Goal: Task Accomplishment & Management: Complete application form

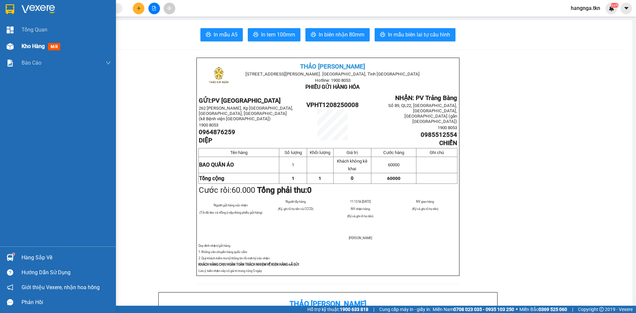
click at [16, 46] on div "Kho hàng mới" at bounding box center [58, 46] width 116 height 17
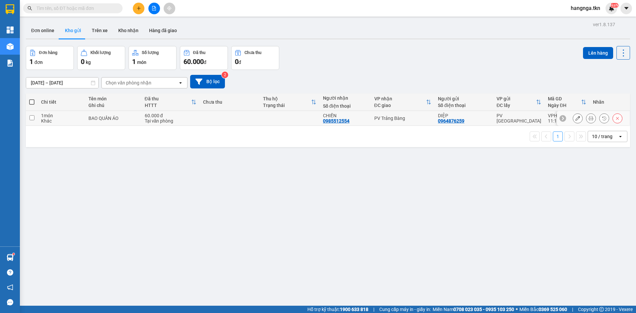
click at [92, 120] on div "BAO QUẦN ÁO" at bounding box center [112, 118] width 49 height 5
checkbox input "true"
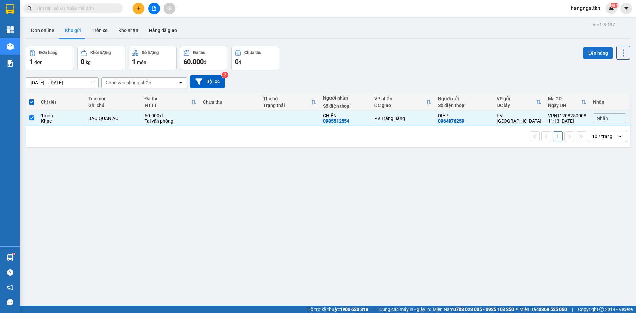
click at [587, 56] on button "Lên hàng" at bounding box center [598, 53] width 30 height 12
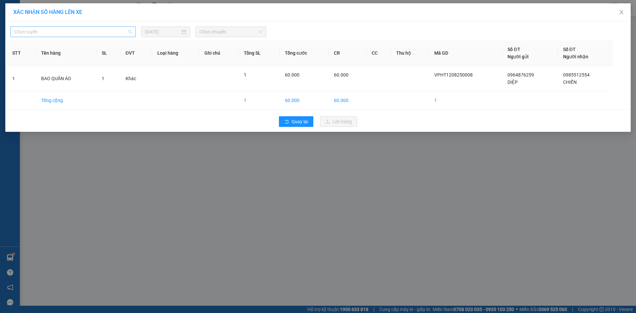
click at [112, 29] on span "Chọn tuyến" at bounding box center [73, 32] width 118 height 10
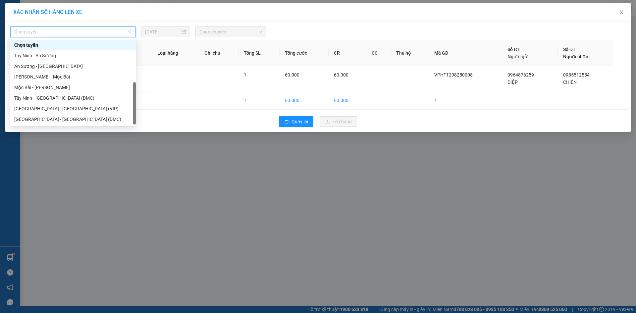
scroll to position [11, 0]
click at [93, 120] on div "Tây Ninh - [GEOGRAPHIC_DATA] (VIP)" at bounding box center [73, 119] width 118 height 7
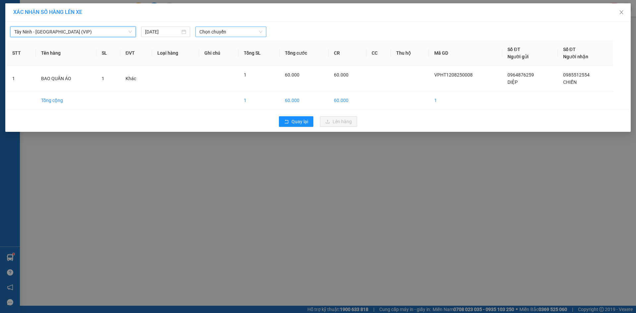
click at [224, 31] on span "Chọn chuyến" at bounding box center [230, 32] width 63 height 10
type input "4743"
click at [214, 59] on div "11:35 (TC) - 70H-047.43" at bounding box center [225, 55] width 52 height 7
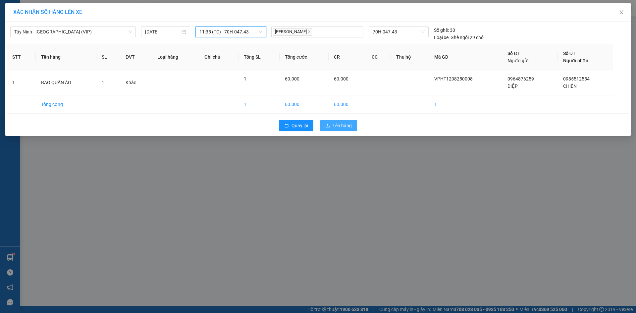
click at [332, 125] on button "Lên hàng" at bounding box center [338, 125] width 37 height 11
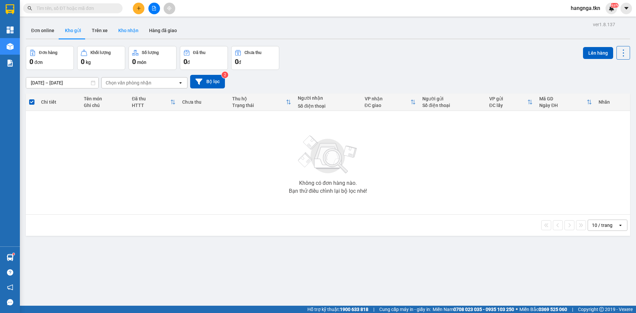
click at [123, 28] on button "Kho nhận" at bounding box center [128, 31] width 31 height 16
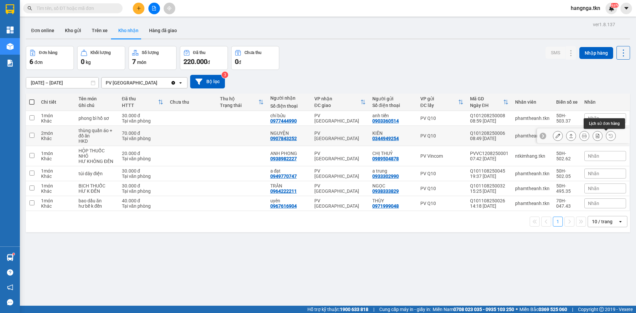
click at [609, 136] on icon at bounding box center [611, 136] width 4 height 4
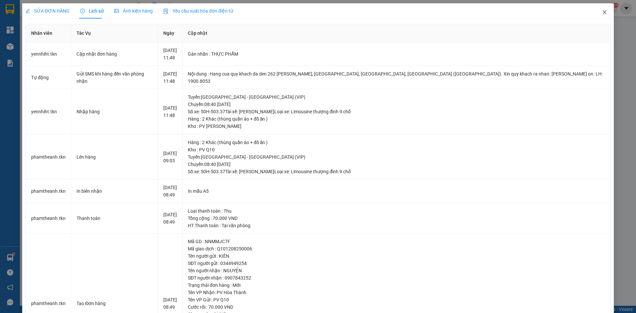
click at [602, 15] on icon "close" at bounding box center [604, 12] width 5 height 5
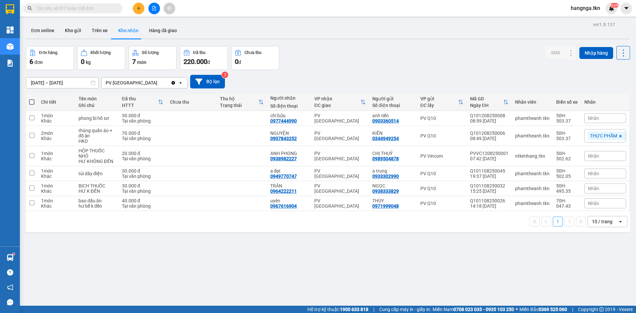
click at [138, 13] on button at bounding box center [139, 9] width 12 height 12
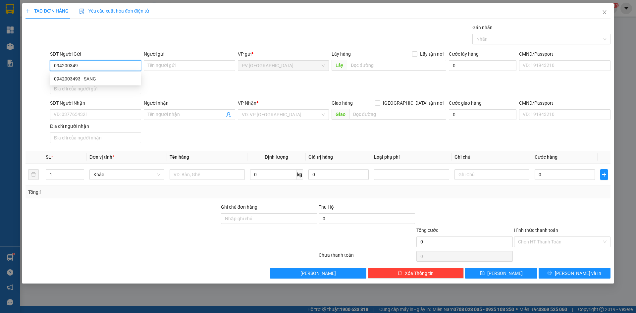
type input "0942003493"
click at [114, 79] on div "0942003493 - SANG" at bounding box center [95, 78] width 83 height 7
type input "SANG"
type input "0343935805"
type input "HẢI"
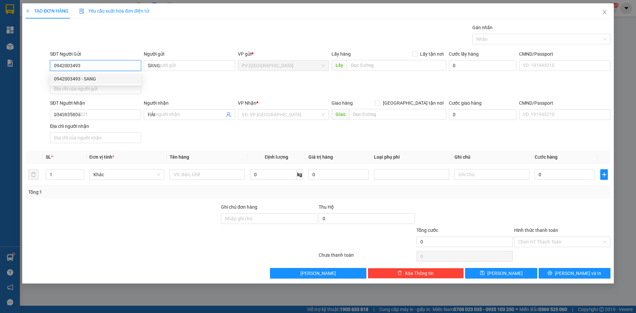
type input "30.000"
click at [549, 237] on div "Chọn HT Thanh Toán" at bounding box center [562, 242] width 96 height 11
type input "0942003493"
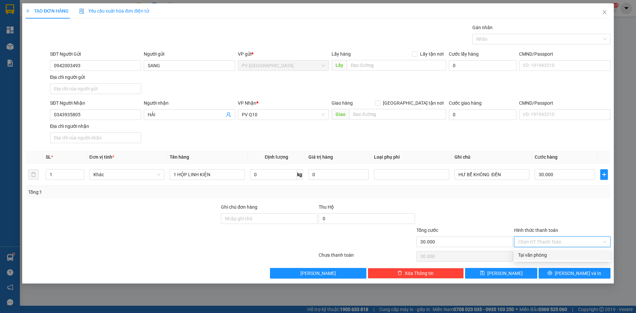
click at [555, 253] on div "Tại văn phòng" at bounding box center [562, 254] width 88 height 7
type input "0"
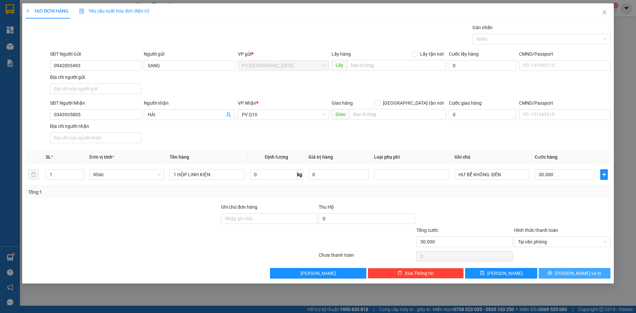
click at [552, 273] on button "[PERSON_NAME] và In" at bounding box center [575, 273] width 72 height 11
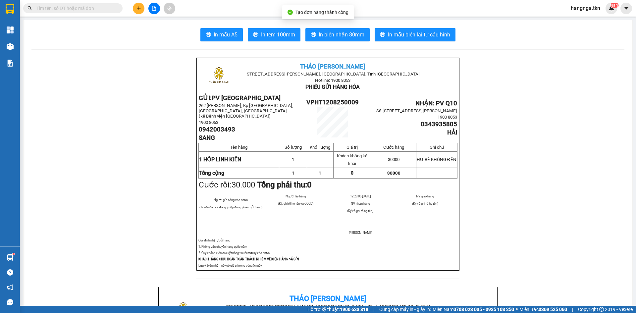
click at [219, 32] on span "In mẫu A5" at bounding box center [226, 34] width 24 height 8
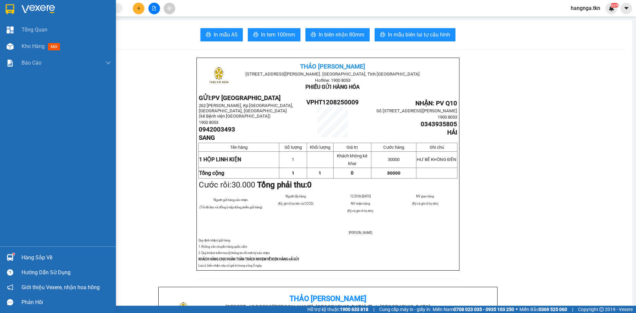
click at [12, 260] on img at bounding box center [10, 257] width 7 height 7
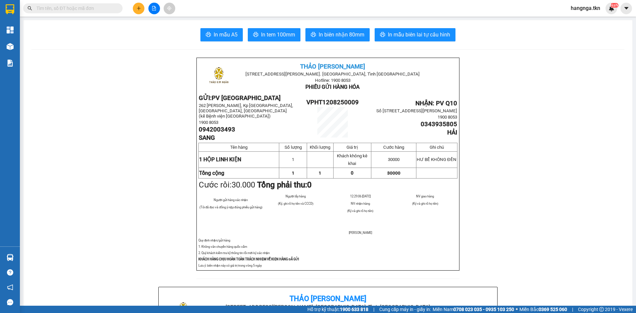
click at [136, 156] on section "Kết quả tìm kiếm ( 0 ) Bộ lọc No Data hangnga.tkn NaN Tổng Quan Kho hàng mới Bá…" at bounding box center [318, 156] width 636 height 313
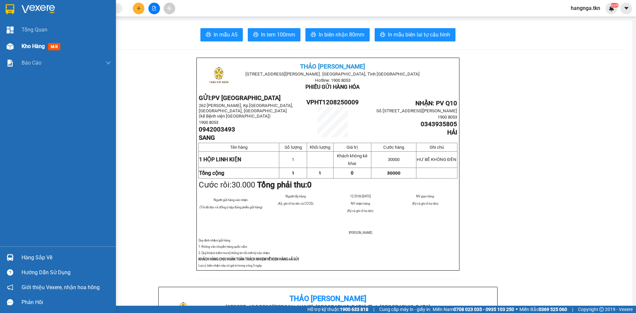
click at [35, 47] on span "Kho hàng" at bounding box center [33, 46] width 23 height 6
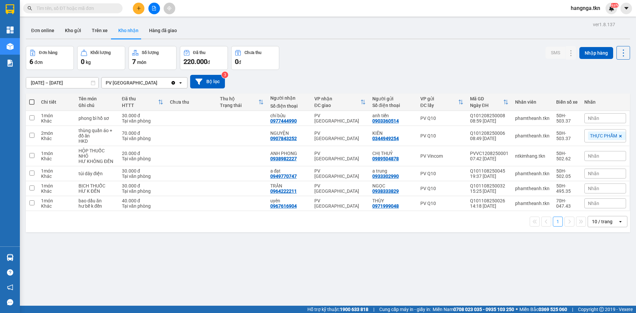
click at [333, 56] on div "Đơn hàng 6 đơn Khối lượng 0 kg Số lượng 7 món Đã thu 220.000 đ Chưa thu 0 đ SMS…" at bounding box center [328, 58] width 604 height 24
click at [137, 10] on icon "plus" at bounding box center [138, 8] width 5 height 5
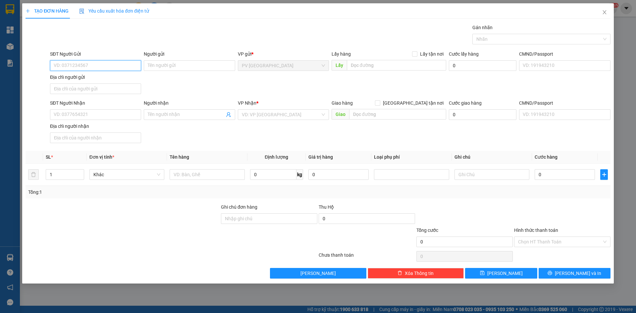
click at [92, 61] on input "SĐT Người Gửi" at bounding box center [95, 65] width 91 height 11
type input "0909476468"
click at [102, 79] on div "0909476468 - [PERSON_NAME]" at bounding box center [95, 78] width 83 height 7
type input "C HƯƠNG"
type input "0337083277"
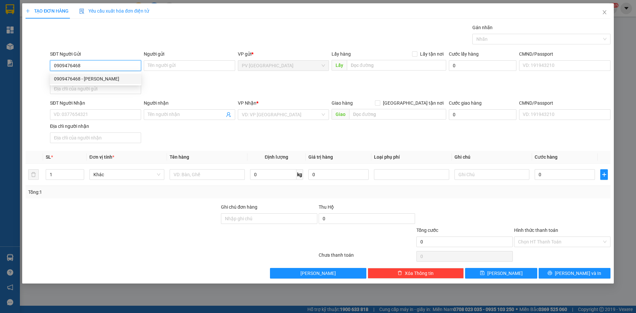
type input "A THỨ"
type input "40.000"
type input "0909476468"
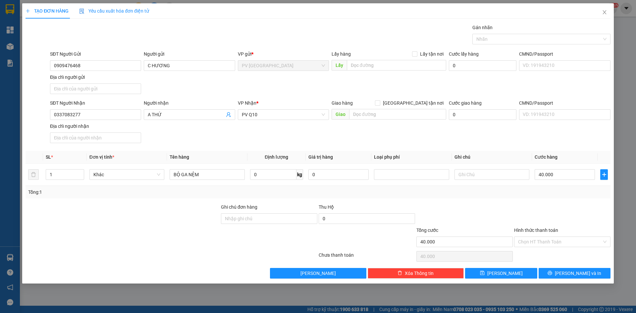
click at [176, 134] on div "SĐT Người Nhận 0337083277 Người nhận A THỨ VP Nhận * PV Q10 Giao hàng Giao tận …" at bounding box center [330, 122] width 563 height 46
click at [190, 201] on div "Transit Pickup Surcharge Ids Transit Deliver Surcharge Ids Transit Deliver Surc…" at bounding box center [318, 151] width 585 height 255
drag, startPoint x: 214, startPoint y: 170, endPoint x: 134, endPoint y: 170, distance: 79.8
click at [134, 170] on tr "1 Khác BỘ GA NỆM 0 kg 0 40.000" at bounding box center [318, 175] width 585 height 22
type input "THÙNG ĐỒ ĂN"
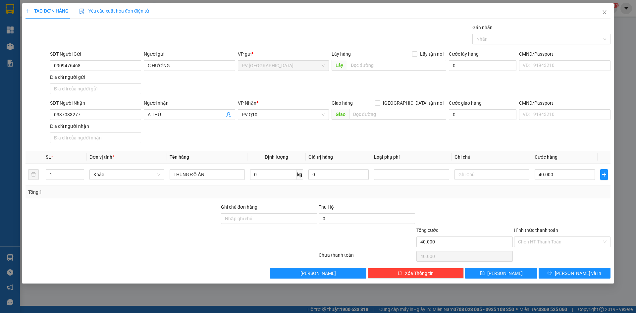
drag, startPoint x: 163, startPoint y: 229, endPoint x: 166, endPoint y: 236, distance: 7.3
click at [163, 229] on div at bounding box center [122, 238] width 195 height 23
click at [512, 37] on div at bounding box center [538, 39] width 128 height 8
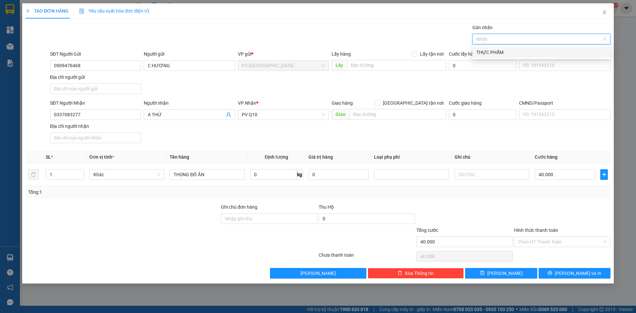
click at [503, 53] on div "THỰC PHẨM" at bounding box center [541, 52] width 130 height 7
click at [463, 82] on div "SĐT Người Gửi 0909476468 Người gửi C HƯƠNG VP gửi * PV Hòa Thành Lấy hàng Lấy t…" at bounding box center [330, 73] width 563 height 46
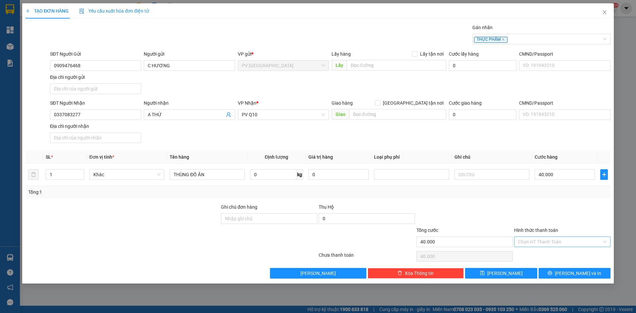
click at [550, 241] on input "Hình thức thanh toán" at bounding box center [560, 242] width 84 height 10
click at [551, 256] on div "Tại văn phòng" at bounding box center [562, 254] width 88 height 7
type input "0"
click at [560, 274] on button "[PERSON_NAME] và In" at bounding box center [575, 273] width 72 height 11
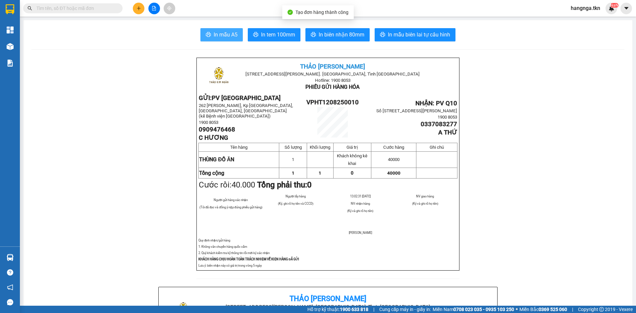
click at [229, 33] on span "In mẫu A5" at bounding box center [226, 34] width 24 height 8
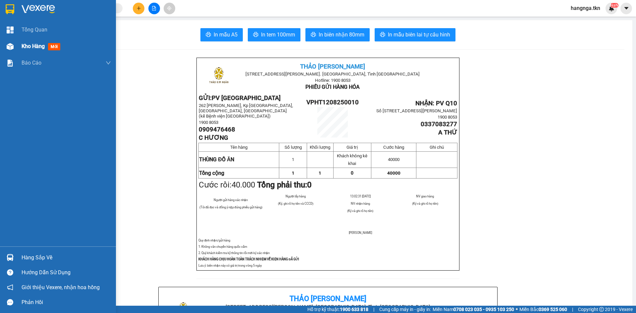
click at [26, 45] on span "Kho hàng" at bounding box center [33, 46] width 23 height 6
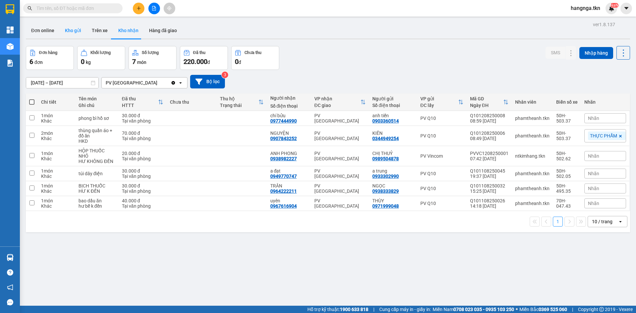
click at [69, 30] on button "Kho gửi" at bounding box center [73, 31] width 27 height 16
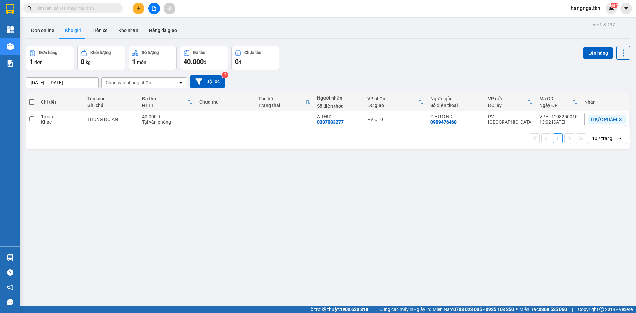
click at [358, 58] on div "Đơn hàng 1 đơn Khối lượng 0 kg Số lượng 1 món Đã thu 40.000 đ Chưa thu 0 đ Lên …" at bounding box center [328, 58] width 604 height 24
click at [128, 32] on button "Kho nhận" at bounding box center [128, 31] width 31 height 16
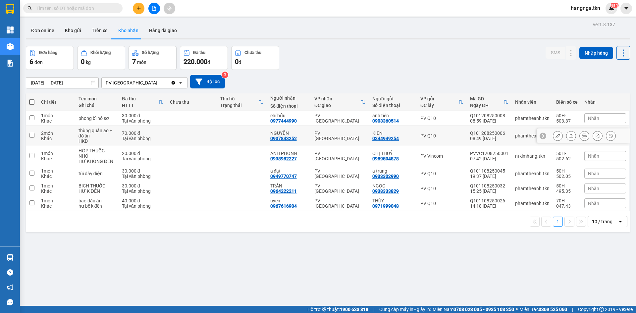
click at [317, 140] on td "PV [GEOGRAPHIC_DATA]" at bounding box center [340, 136] width 58 height 20
checkbox input "true"
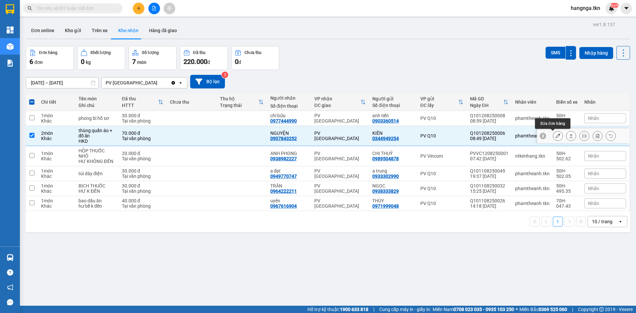
click at [556, 135] on icon at bounding box center [558, 135] width 5 height 5
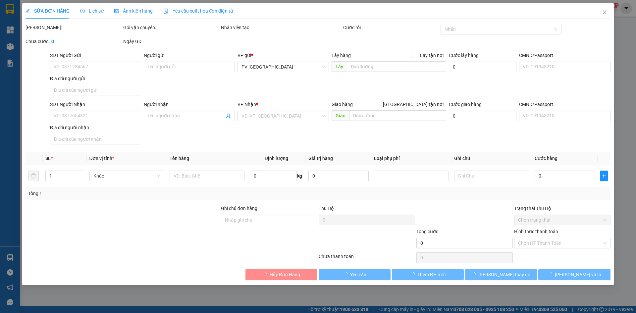
type input "0344949254"
type input "KIÊN"
type input "0907843252"
type input "NGUYỆN"
type input "70.000"
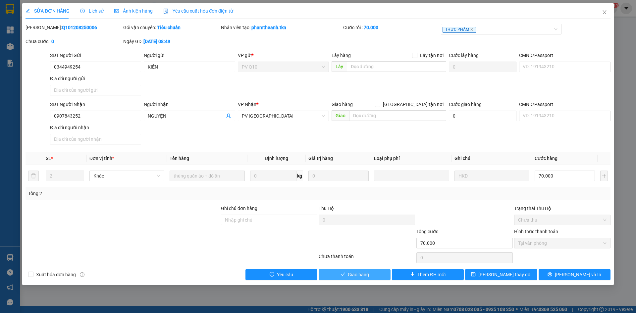
click at [366, 274] on span "Giao hàng" at bounding box center [358, 274] width 21 height 7
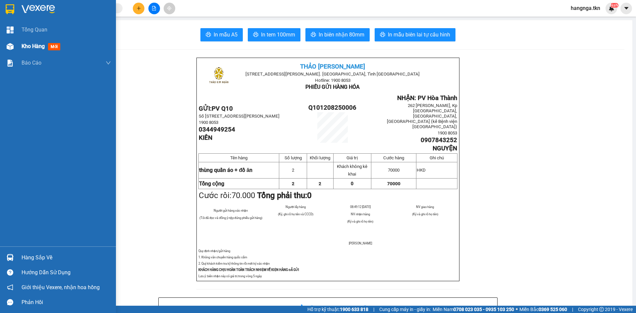
click at [19, 45] on div "Kho hàng mới" at bounding box center [58, 46] width 116 height 17
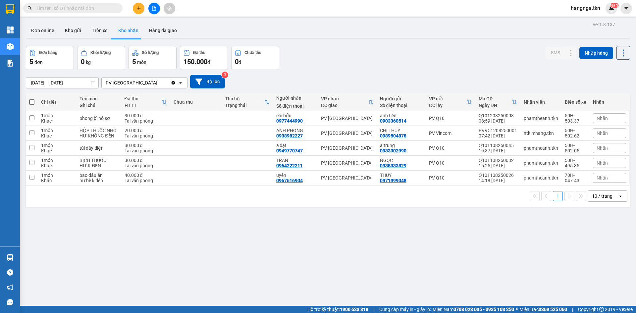
click at [213, 233] on div "ver 1.8.137 Đơn online Kho gửi Trên xe Kho nhận Hàng đã giao Đơn hàng 5 đơn Khố…" at bounding box center [327, 176] width 609 height 313
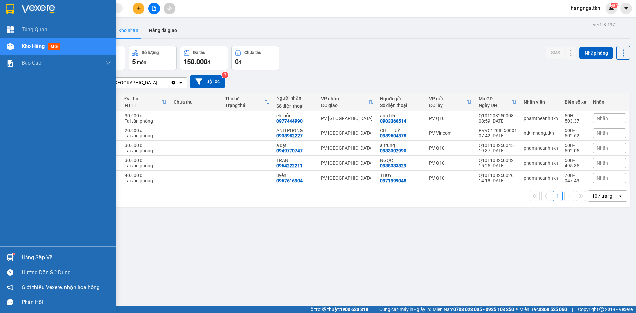
click at [28, 4] on div at bounding box center [58, 11] width 116 height 22
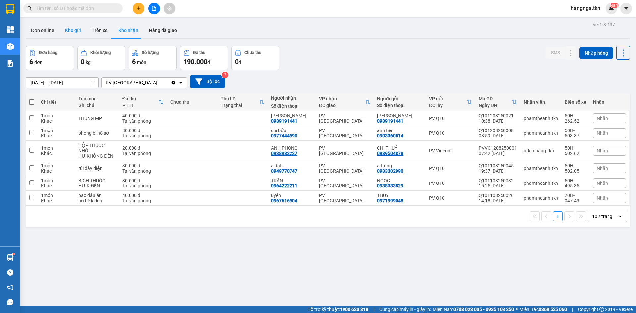
click at [67, 34] on button "Kho gửi" at bounding box center [73, 31] width 27 height 16
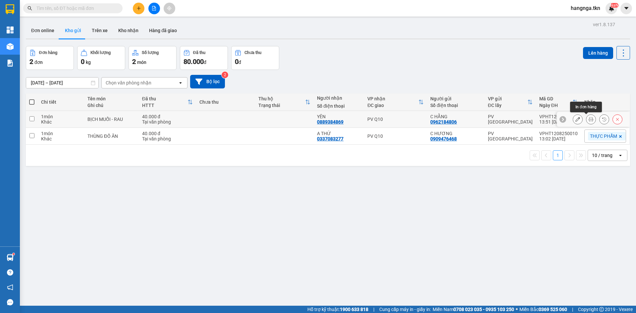
click at [589, 119] on icon at bounding box center [591, 119] width 5 height 5
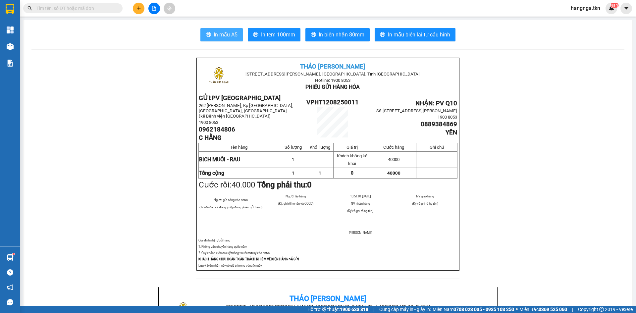
click at [218, 36] on span "In mẫu A5" at bounding box center [226, 34] width 24 height 8
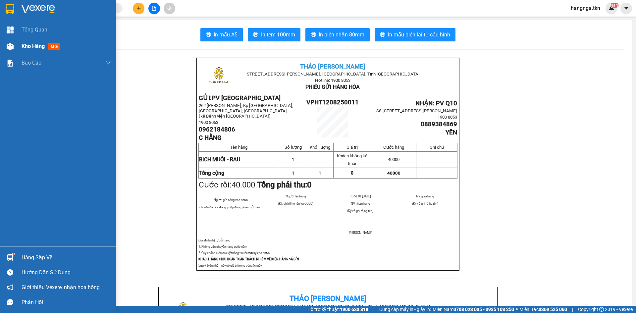
click at [14, 44] on div at bounding box center [10, 47] width 12 height 12
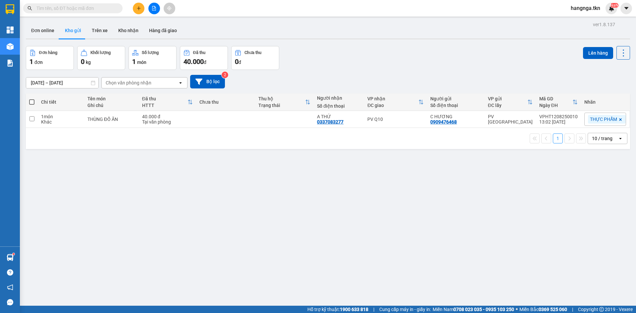
click at [138, 10] on icon "plus" at bounding box center [138, 8] width 5 height 5
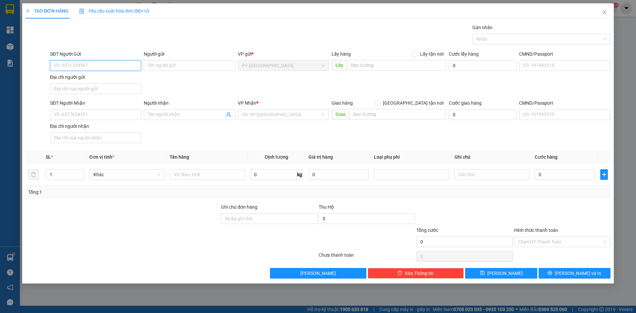
click at [75, 63] on input "SĐT Người Gửi" at bounding box center [95, 65] width 91 height 11
type input "0985625976"
click at [149, 67] on input "Người gửi" at bounding box center [189, 65] width 91 height 11
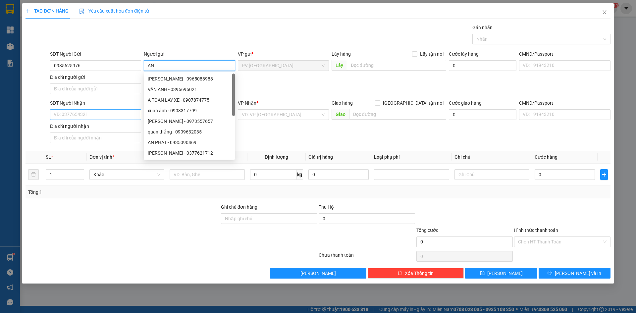
type input "AN"
click at [100, 111] on input "SĐT Người Nhận" at bounding box center [95, 114] width 91 height 11
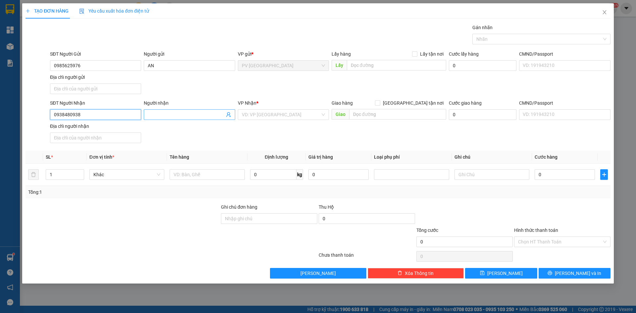
type input "0938480938"
click at [167, 115] on input "Người nhận" at bounding box center [186, 114] width 77 height 7
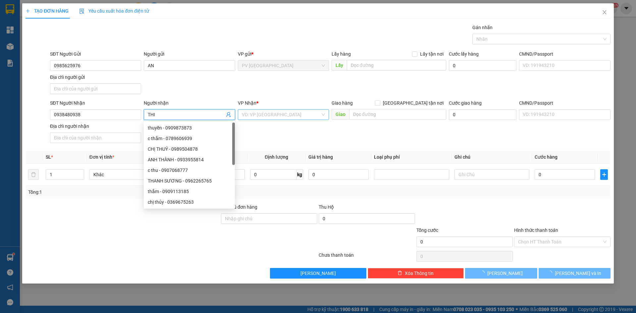
type input "THI"
click at [262, 114] on input "search" at bounding box center [281, 115] width 79 height 10
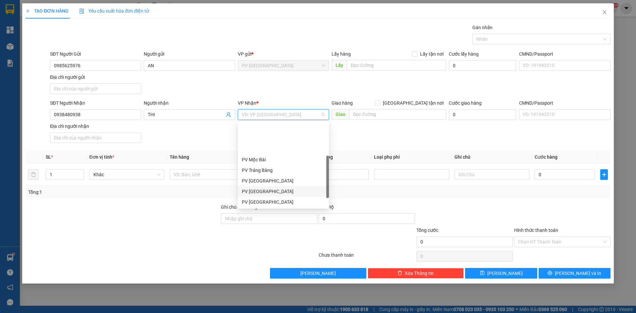
scroll to position [42, 0]
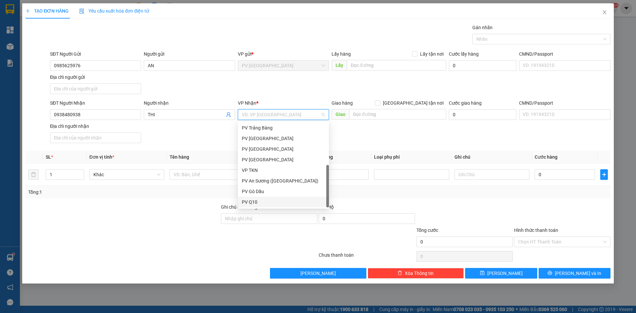
click at [261, 206] on div "PV Q10" at bounding box center [283, 202] width 91 height 11
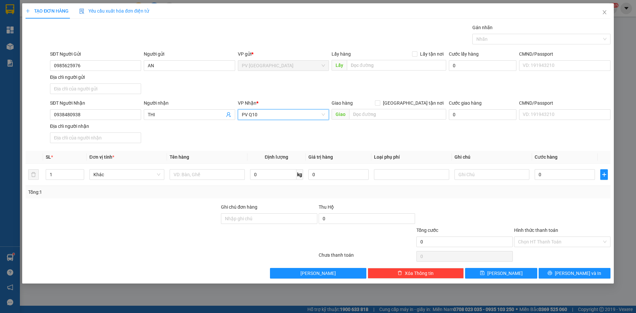
click at [203, 236] on div at bounding box center [122, 238] width 195 height 23
click at [185, 175] on input "text" at bounding box center [207, 174] width 75 height 11
type input "2 THÙNG + 1 BỊCH"
click at [202, 233] on div at bounding box center [122, 238] width 195 height 23
click at [543, 171] on input "0" at bounding box center [565, 174] width 60 height 11
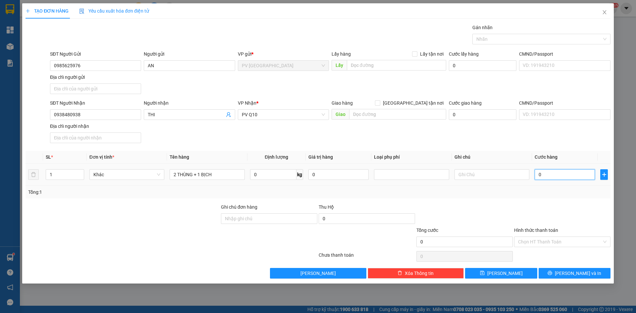
type input "6"
type input "60"
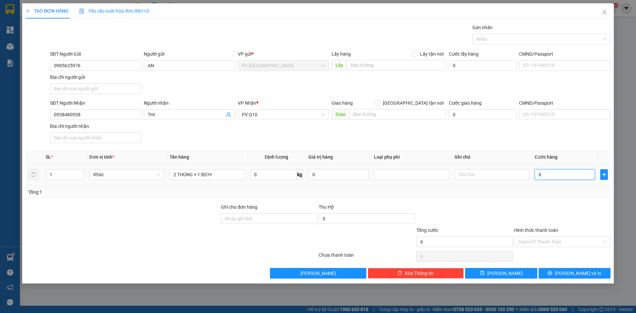
type input "60"
type input "600"
type input "6.000"
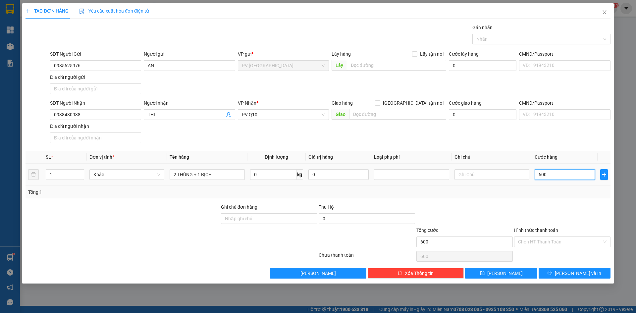
type input "6.000"
type input "60.000"
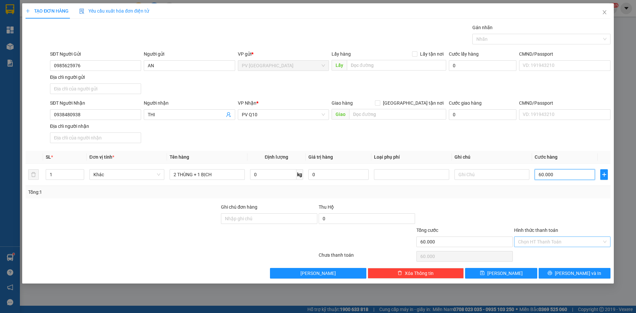
type input "60.000"
drag, startPoint x: 536, startPoint y: 241, endPoint x: 529, endPoint y: 260, distance: 19.6
click at [536, 243] on input "Hình thức thanh toán" at bounding box center [560, 242] width 84 height 10
click at [530, 256] on div "Tại văn phòng" at bounding box center [562, 254] width 88 height 7
type input "0"
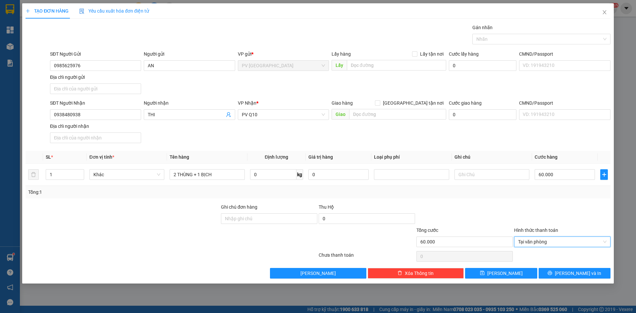
click at [529, 216] on div at bounding box center [562, 214] width 98 height 23
click at [56, 177] on input "1" at bounding box center [65, 175] width 38 height 10
type input "3"
click at [74, 201] on div "Transit Pickup Surcharge Ids Transit Deliver Surcharge Ids Transit Deliver Surc…" at bounding box center [318, 151] width 585 height 255
type input "0"
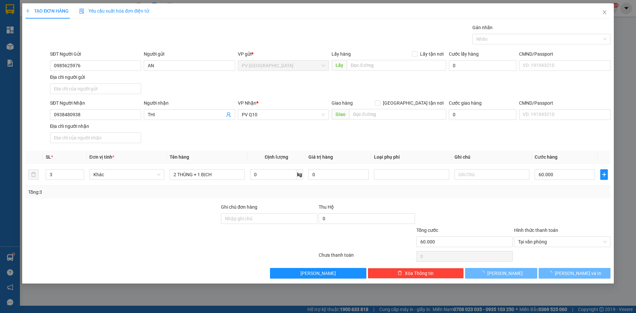
type input "0"
click at [579, 275] on span "[PERSON_NAME] và In" at bounding box center [578, 273] width 46 height 7
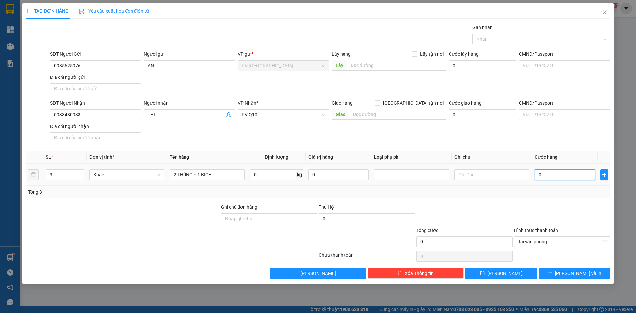
click at [547, 176] on input "0" at bounding box center [565, 174] width 60 height 11
type input "6"
type input "60"
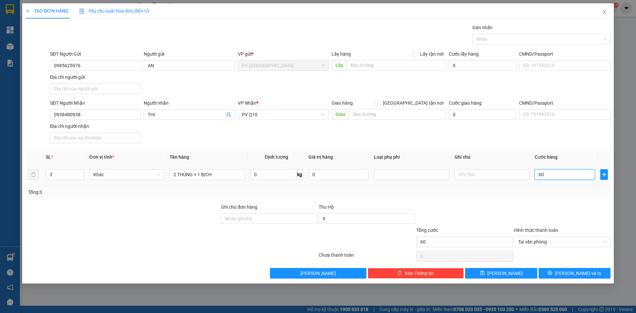
type input "600"
type input "6.000"
type input "60.000"
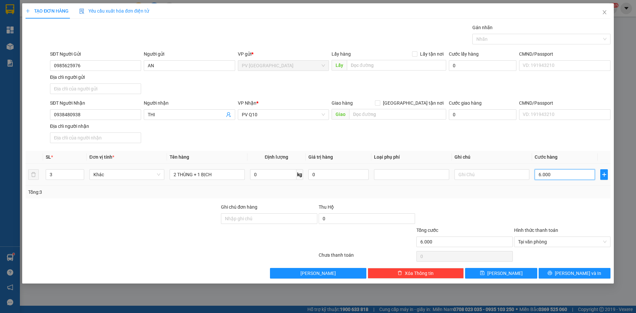
type input "60.000"
click at [543, 208] on div at bounding box center [562, 214] width 98 height 23
click at [556, 275] on button "[PERSON_NAME] và In" at bounding box center [575, 273] width 72 height 11
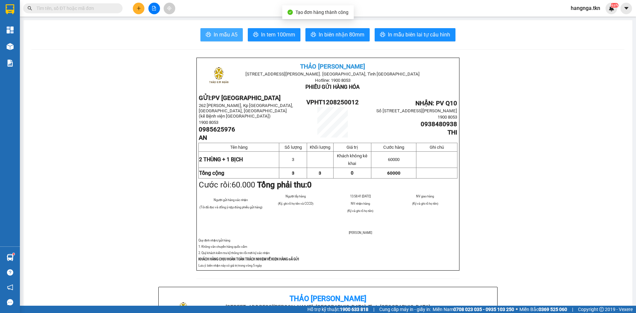
click at [231, 33] on span "In mẫu A5" at bounding box center [226, 34] width 24 height 8
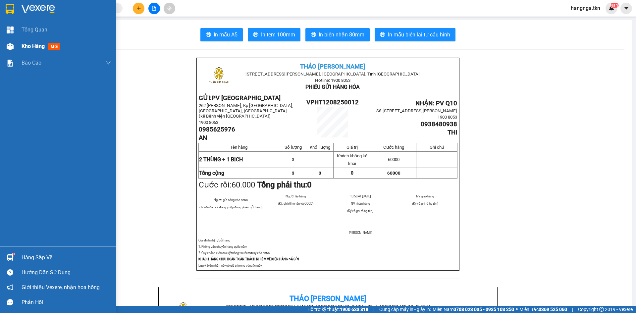
click at [19, 47] on div "Kho hàng mới" at bounding box center [58, 46] width 116 height 17
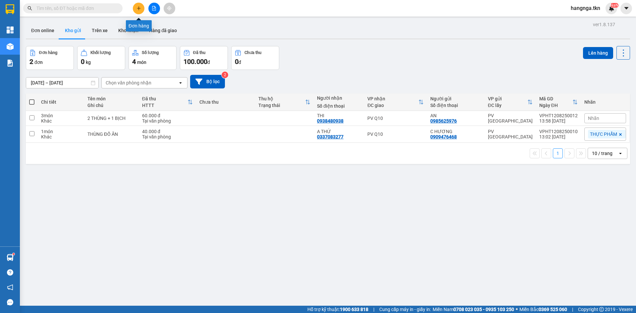
click at [135, 8] on button at bounding box center [139, 9] width 12 height 12
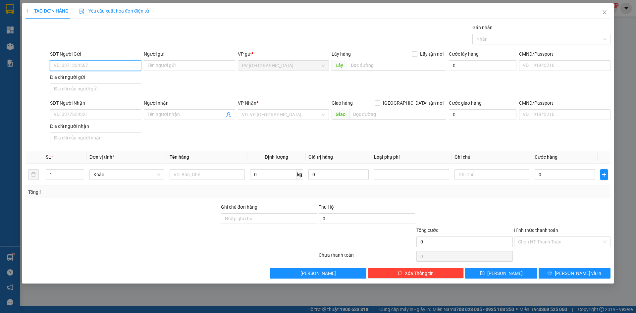
click at [99, 65] on input "SĐT Người Gửi" at bounding box center [95, 65] width 91 height 11
type input "0937375096"
click at [125, 81] on div "0937375096 - YẾN" at bounding box center [95, 78] width 83 height 7
type input "YẾN"
type input "0989233243"
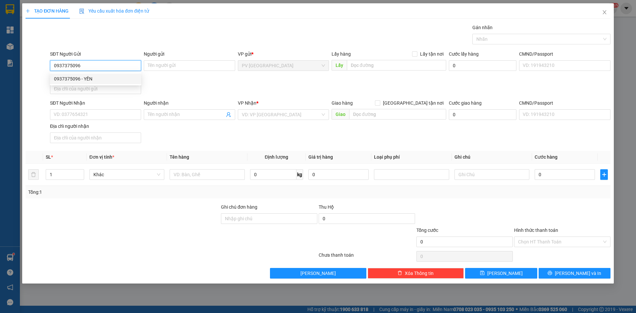
type input "A THỪA"
type input "20.000"
type input "0937375096"
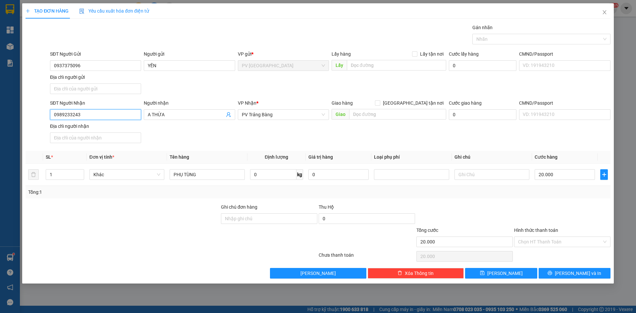
click at [125, 116] on input "0989233243" at bounding box center [95, 114] width 91 height 11
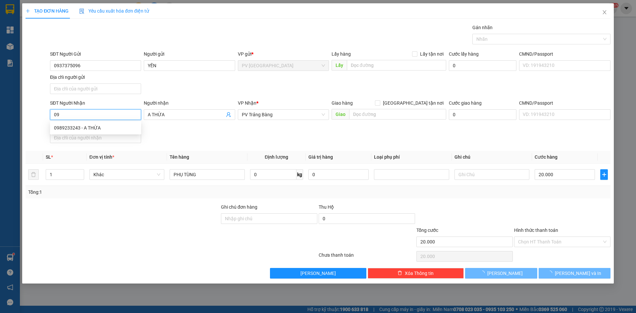
type input "0"
click at [125, 116] on input "SĐT Người Nhận" at bounding box center [95, 114] width 91 height 11
click at [117, 127] on div "0932333792 - ÚT PHỆT" at bounding box center [95, 127] width 83 height 7
type input "0932333792"
type input "ÚT PHỆT"
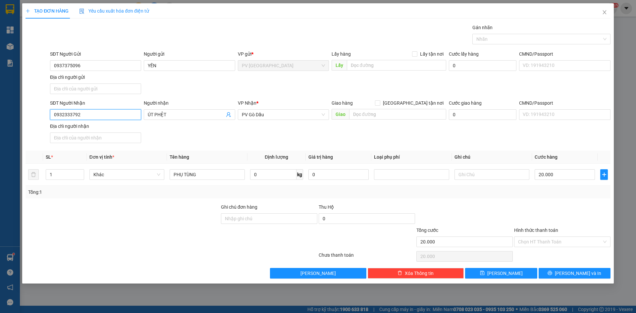
type input "0932333792"
click at [203, 129] on div "SĐT Người Nhận 0932333792 0932333792 Người nhận ÚT PHỆT VP Nhận * PV Gò Dầu Gia…" at bounding box center [330, 122] width 563 height 46
click at [185, 234] on div at bounding box center [122, 238] width 195 height 23
drag, startPoint x: 526, startPoint y: 238, endPoint x: 521, endPoint y: 250, distance: 12.5
click at [526, 239] on input "Hình thức thanh toán" at bounding box center [560, 242] width 84 height 10
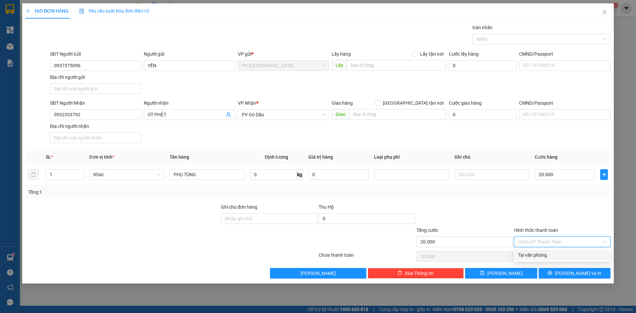
click at [524, 254] on div "Tại văn phòng" at bounding box center [562, 254] width 88 height 7
type input "0"
click at [551, 273] on button "[PERSON_NAME] và In" at bounding box center [575, 273] width 72 height 11
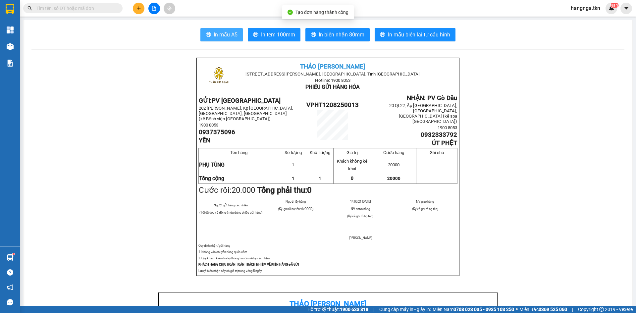
click at [208, 29] on button "In mẫu A5" at bounding box center [221, 34] width 42 height 13
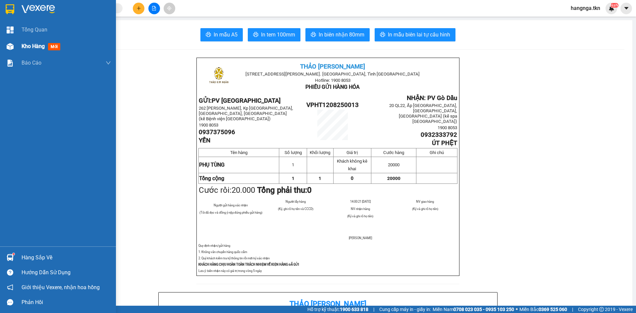
click at [29, 46] on span "Kho hàng" at bounding box center [33, 46] width 23 height 6
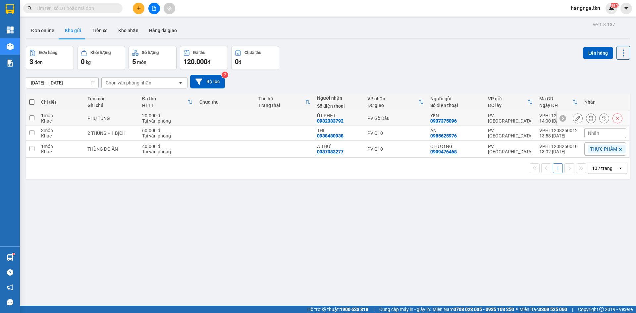
click at [62, 118] on div "Khác" at bounding box center [61, 120] width 40 height 5
checkbox input "true"
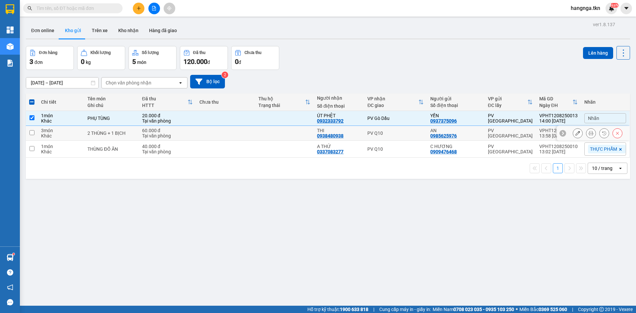
click at [62, 129] on div "3 món" at bounding box center [61, 130] width 40 height 5
checkbox input "true"
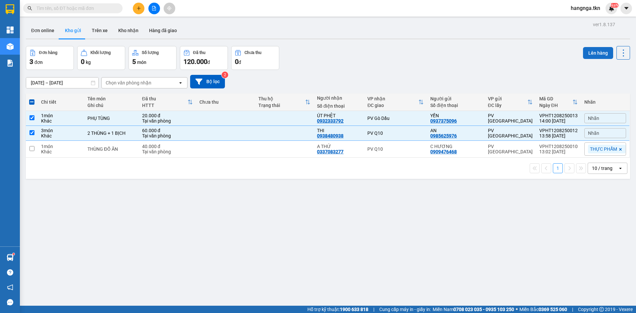
click at [584, 55] on button "Lên hàng" at bounding box center [598, 53] width 30 height 12
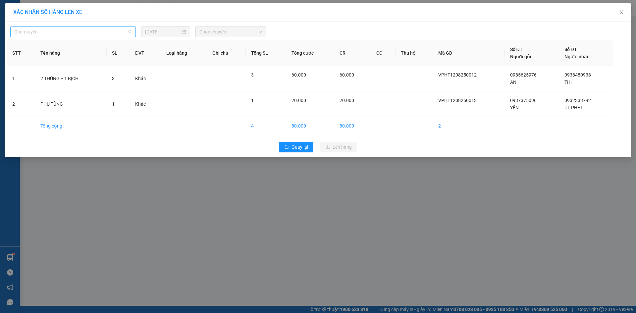
click at [115, 34] on span "Chọn tuyến" at bounding box center [73, 32] width 118 height 10
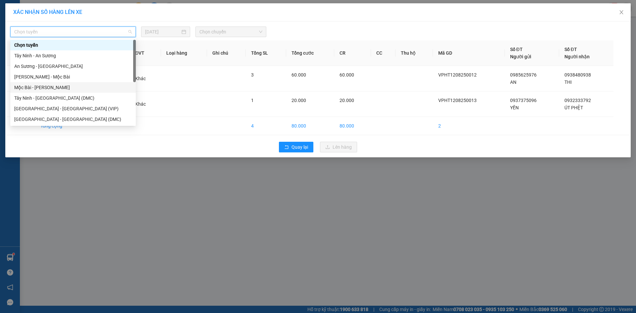
scroll to position [11, 0]
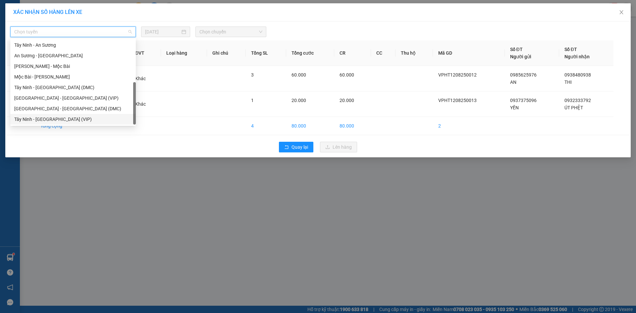
click at [83, 118] on div "Tây Ninh - [GEOGRAPHIC_DATA] (VIP)" at bounding box center [73, 119] width 118 height 7
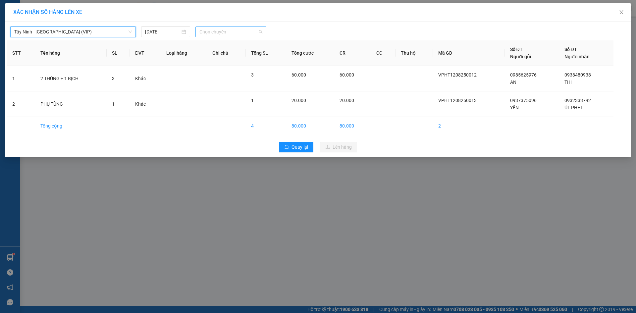
click at [220, 34] on span "Chọn chuyến" at bounding box center [230, 32] width 63 height 10
type input "07594"
click at [226, 58] on div "13:50 - 50E-075.94V" at bounding box center [225, 55] width 52 height 7
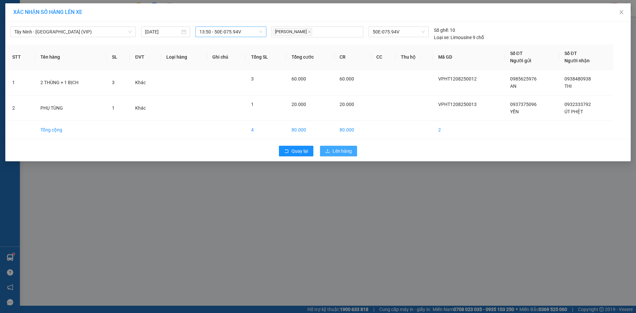
click at [348, 153] on span "Lên hàng" at bounding box center [342, 150] width 19 height 7
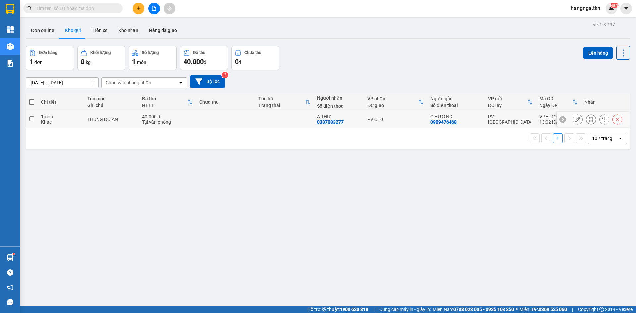
click at [182, 119] on div "40.000 đ" at bounding box center [167, 116] width 51 height 5
checkbox input "true"
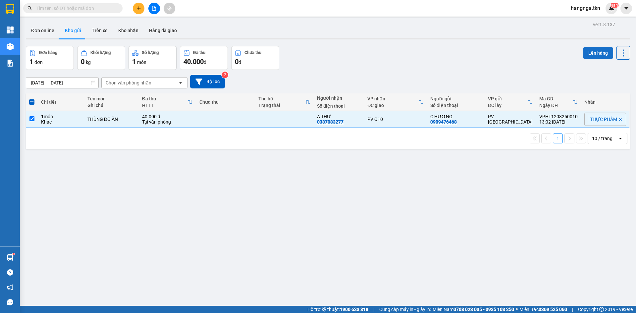
click at [602, 56] on button "Lên hàng" at bounding box center [598, 53] width 30 height 12
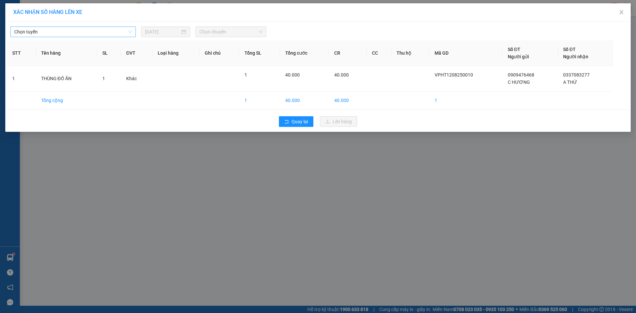
click at [106, 33] on span "Chọn tuyến" at bounding box center [73, 32] width 118 height 10
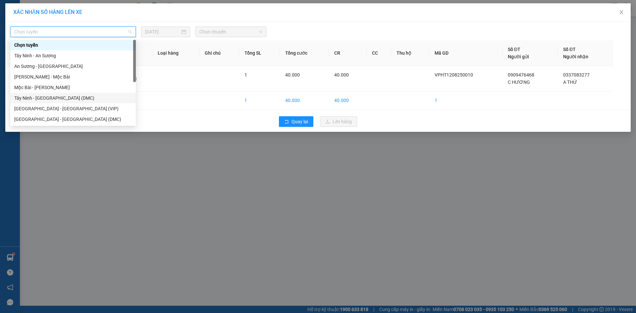
scroll to position [11, 0]
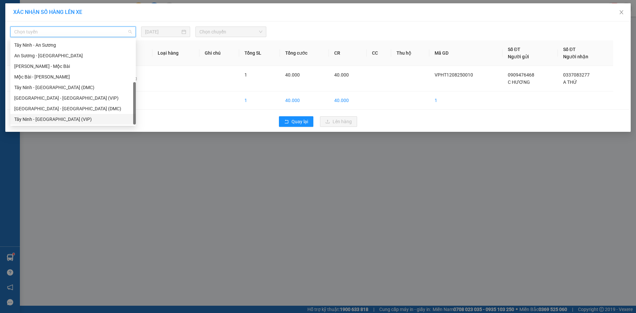
click at [84, 123] on div "Tây Ninh - [GEOGRAPHIC_DATA] (VIP)" at bounding box center [73, 119] width 126 height 11
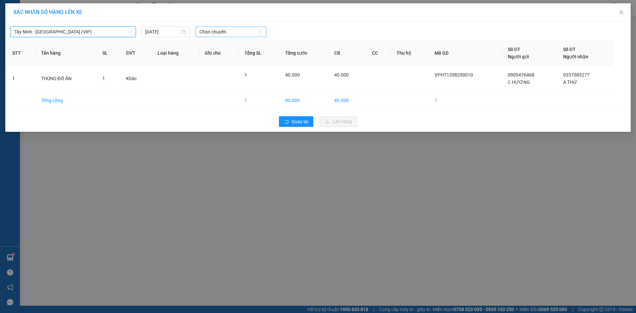
click at [203, 35] on span "Chọn chuyến" at bounding box center [230, 32] width 63 height 10
type input "26082"
click at [205, 43] on div "13:20 - 50H-260.82" at bounding box center [225, 44] width 52 height 7
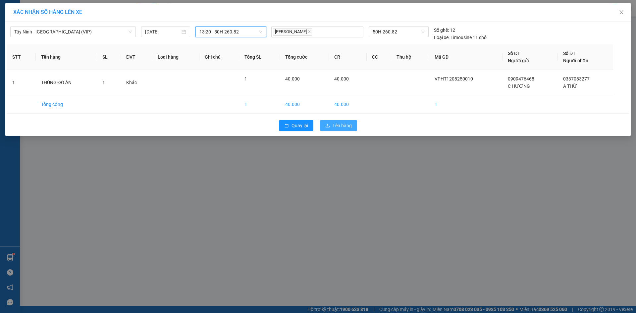
click at [348, 127] on span "Lên hàng" at bounding box center [342, 125] width 19 height 7
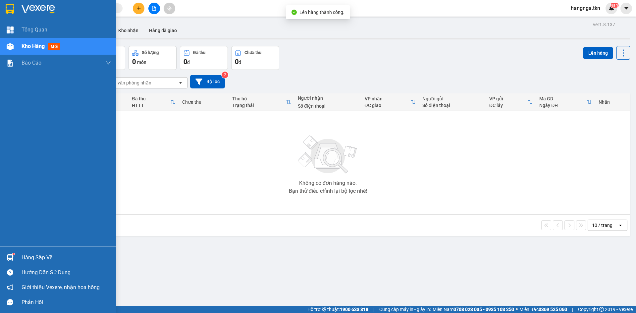
click at [12, 258] on img at bounding box center [10, 257] width 7 height 7
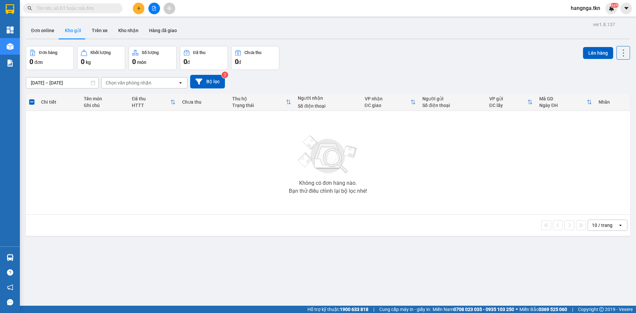
click at [444, 163] on section "Kết quả tìm kiếm ( 0 ) Bộ lọc No Data hangnga.tkn NaN Tổng Quan Kho hàng mới Bá…" at bounding box center [318, 156] width 636 height 313
click at [136, 7] on icon "plus" at bounding box center [138, 8] width 5 height 5
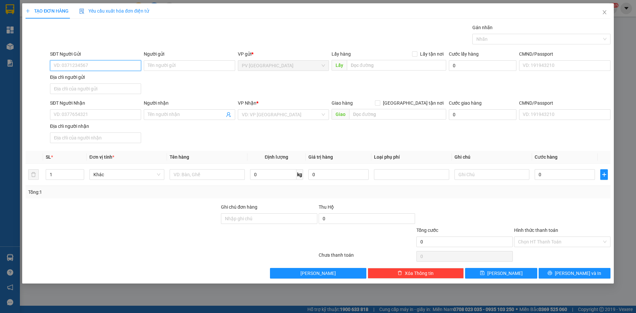
click at [84, 62] on input "SĐT Người Gửi" at bounding box center [95, 65] width 91 height 11
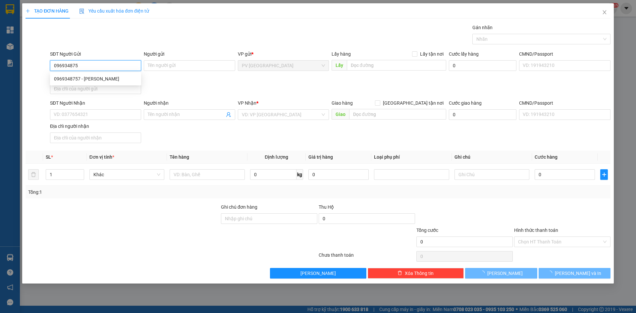
type input "0969348757"
click at [85, 79] on div "0969348757 - [PERSON_NAME]" at bounding box center [95, 78] width 83 height 7
type input "C THẢO"
type input "0375521032"
type input "A KHANG"
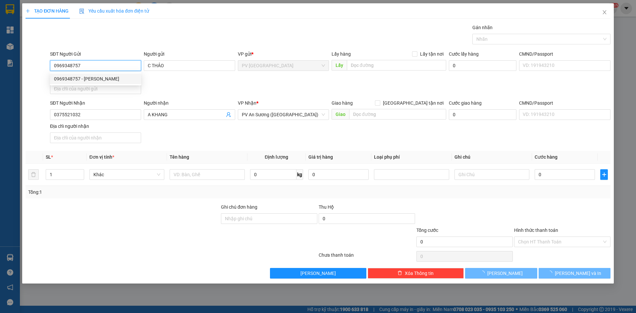
type input "20.000"
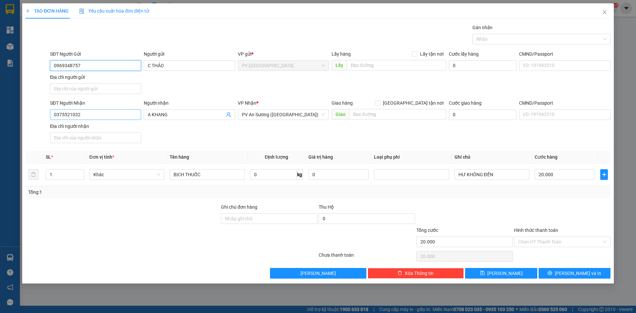
type input "0969348757"
click at [119, 120] on input "0375521032" at bounding box center [95, 114] width 91 height 11
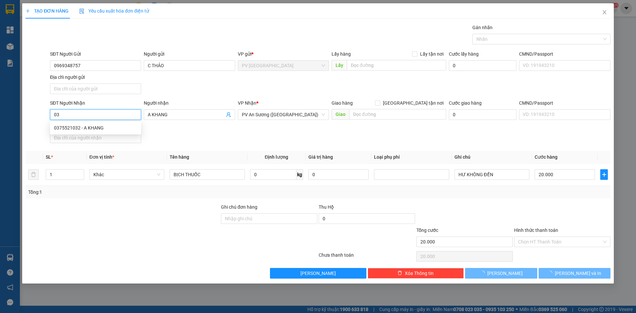
type input "0"
type input "0837272722"
click at [115, 128] on div "0837272722 - [PERSON_NAME]" at bounding box center [95, 127] width 83 height 7
type input "THANH"
type input "40.000"
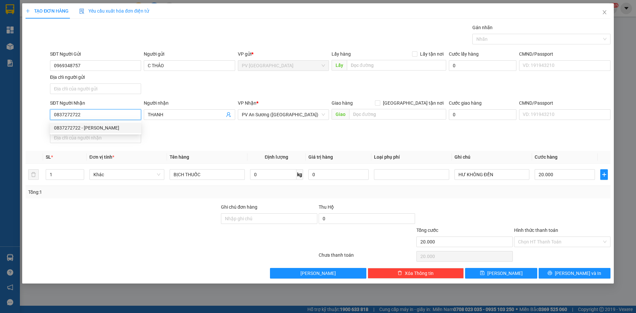
type input "40.000"
type input "0837272722"
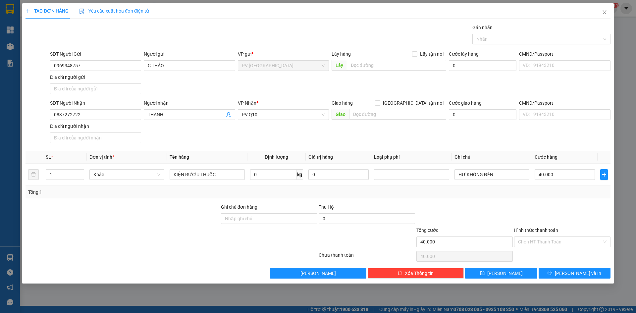
click at [181, 132] on div "SĐT Người Nhận 0837272722 Người nhận THANH VP Nhận * PV Q10 Giao hàng Giao tận …" at bounding box center [330, 122] width 563 height 46
click at [135, 240] on div at bounding box center [122, 238] width 195 height 23
drag, startPoint x: 183, startPoint y: 175, endPoint x: 166, endPoint y: 176, distance: 17.6
click at [166, 176] on tr "1 Khác KIỆN RƯỢU THUỐC 0 kg 0 HƯ KHÔNG ĐỀN 40.000" at bounding box center [318, 175] width 585 height 22
type input "RƯỢU THUỐC"
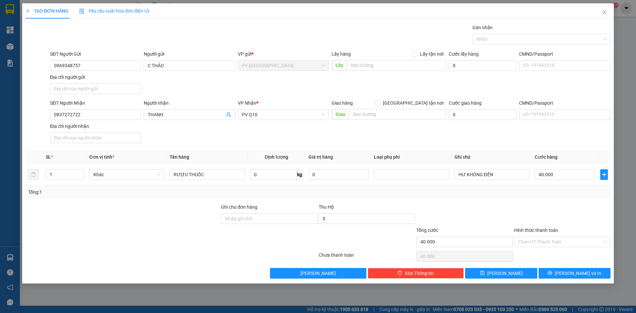
click at [161, 221] on div at bounding box center [122, 214] width 195 height 23
click at [568, 175] on input "40.000" at bounding box center [565, 174] width 60 height 11
type input "0"
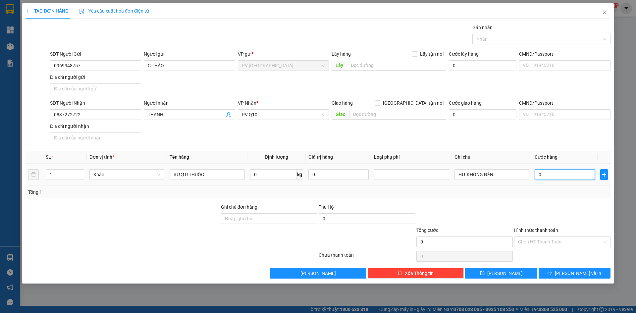
type input "3"
type input "03"
type input "30"
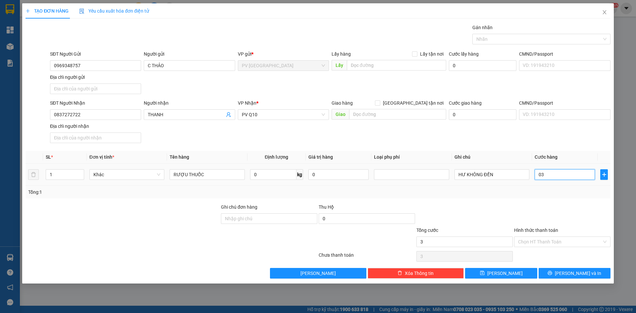
type input "030"
type input "300"
type input "0.300"
type input "3.000"
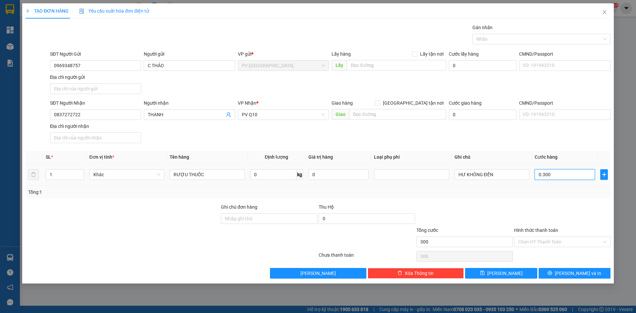
type input "3.000"
type input "03.000"
type input "30.000"
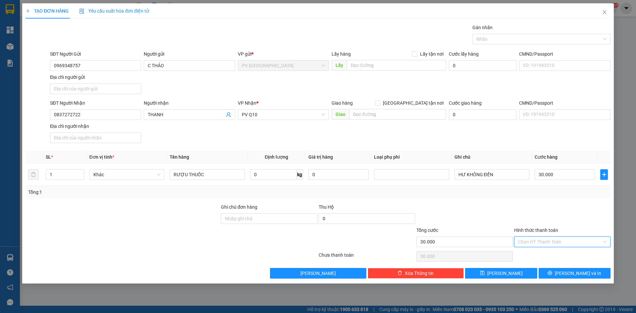
click at [547, 242] on input "Hình thức thanh toán" at bounding box center [560, 242] width 84 height 10
click at [549, 254] on div "Tại văn phòng" at bounding box center [562, 254] width 88 height 7
type input "0"
click at [548, 221] on div at bounding box center [562, 214] width 98 height 23
click at [558, 276] on button "[PERSON_NAME] và In" at bounding box center [575, 273] width 72 height 11
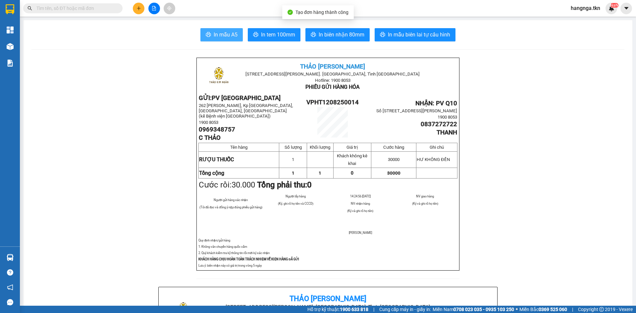
click at [209, 37] on button "In mẫu A5" at bounding box center [221, 34] width 42 height 13
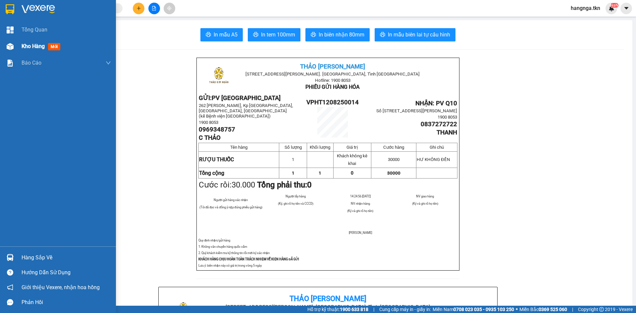
click at [15, 52] on div at bounding box center [10, 47] width 12 height 12
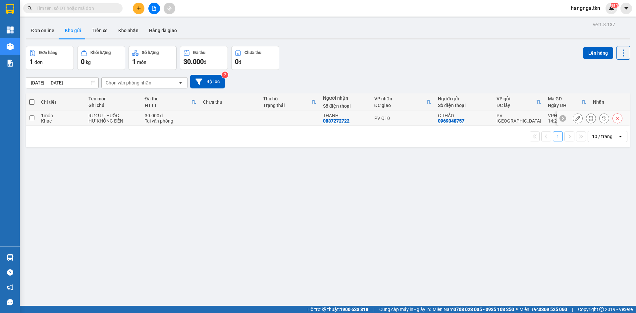
click at [132, 121] on div "HƯ KHÔNG ĐỀN" at bounding box center [112, 120] width 49 height 5
checkbox input "true"
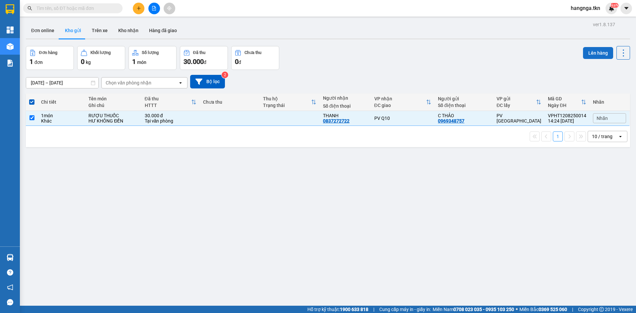
click at [598, 54] on button "Lên hàng" at bounding box center [598, 53] width 30 height 12
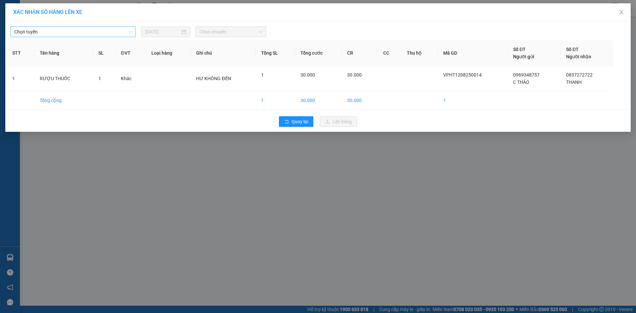
click at [97, 28] on span "Chọn tuyến" at bounding box center [73, 32] width 118 height 10
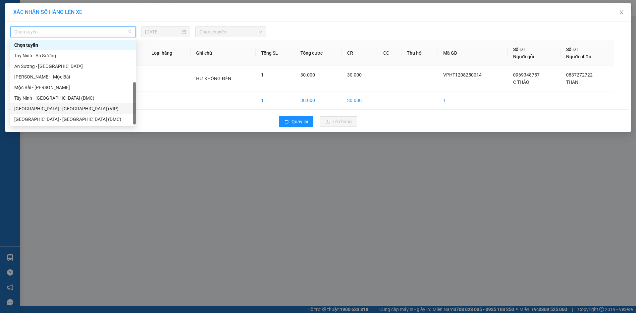
scroll to position [11, 0]
click at [93, 121] on div "Tây Ninh - [GEOGRAPHIC_DATA] (VIP)" at bounding box center [73, 119] width 118 height 7
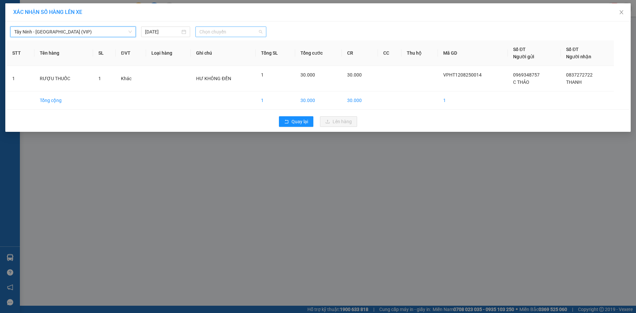
click at [232, 31] on span "Chọn chuyến" at bounding box center [230, 32] width 63 height 10
type input "26040"
click at [226, 48] on div "14:10 (TC) - 50H-260.40" at bounding box center [225, 44] width 52 height 7
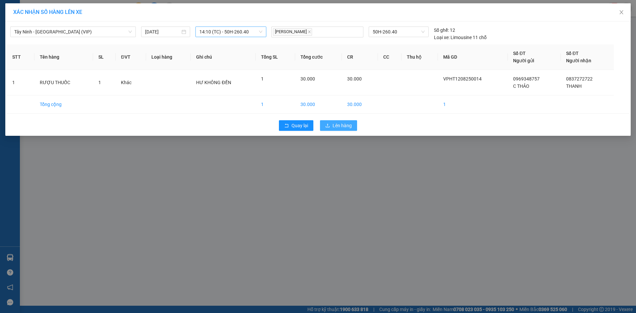
click at [342, 127] on span "Lên hàng" at bounding box center [342, 125] width 19 height 7
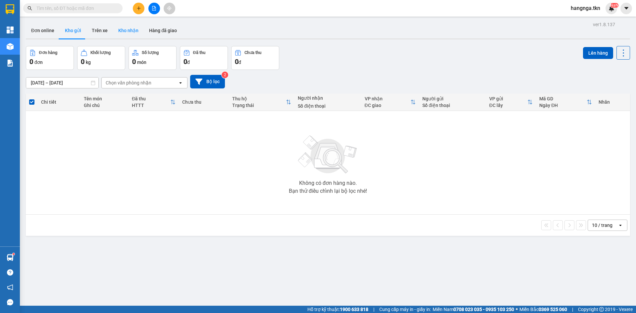
click at [126, 31] on button "Kho nhận" at bounding box center [128, 31] width 31 height 16
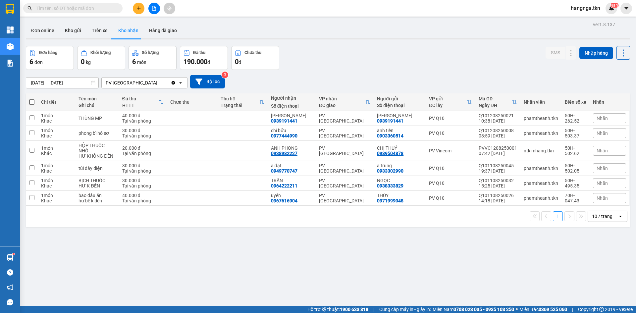
click at [32, 103] on span at bounding box center [31, 101] width 5 height 5
click at [32, 99] on input "checkbox" at bounding box center [32, 99] width 0 height 0
checkbox input "true"
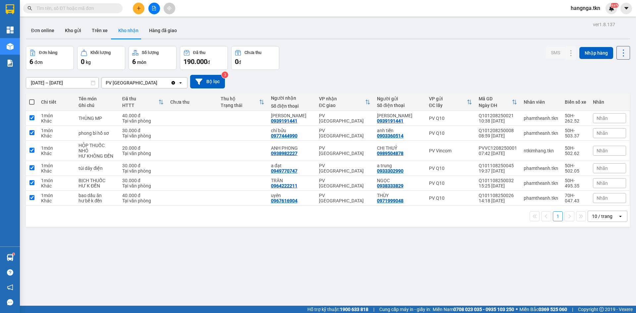
checkbox input "true"
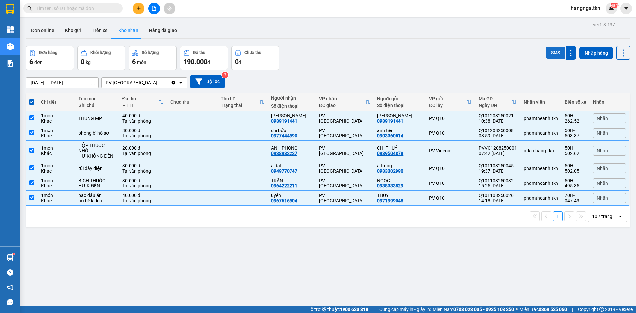
click at [555, 56] on button "SMS" at bounding box center [556, 53] width 20 height 12
click at [551, 55] on button "SMS" at bounding box center [556, 53] width 20 height 12
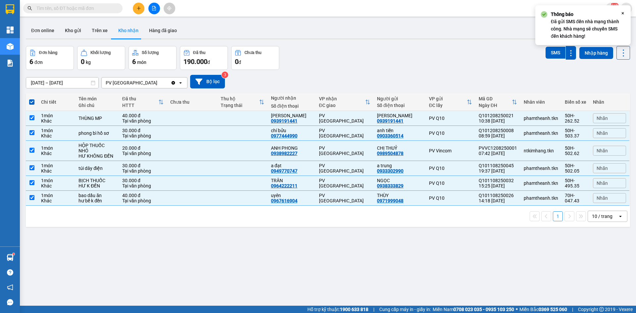
click at [622, 57] on icon "Close" at bounding box center [622, 58] width 5 height 5
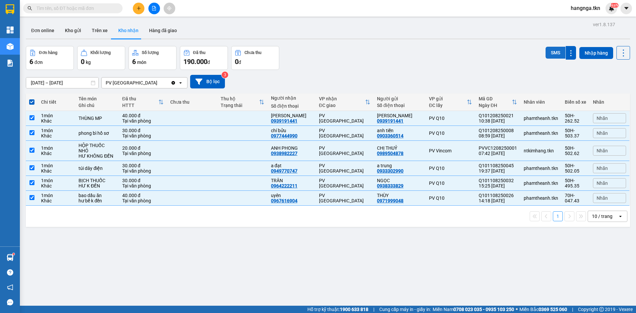
click at [546, 58] on button "SMS" at bounding box center [556, 53] width 20 height 12
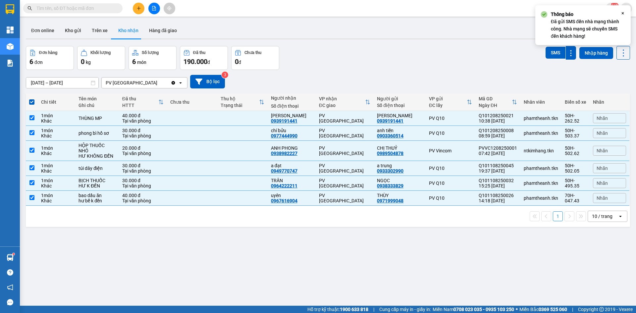
click at [546, 55] on button "SMS" at bounding box center [556, 53] width 20 height 12
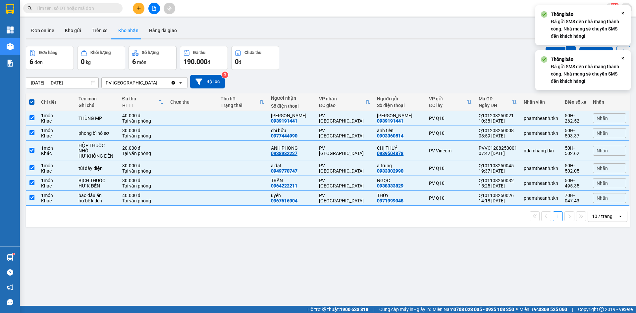
click at [621, 58] on icon "Close" at bounding box center [622, 58] width 5 height 5
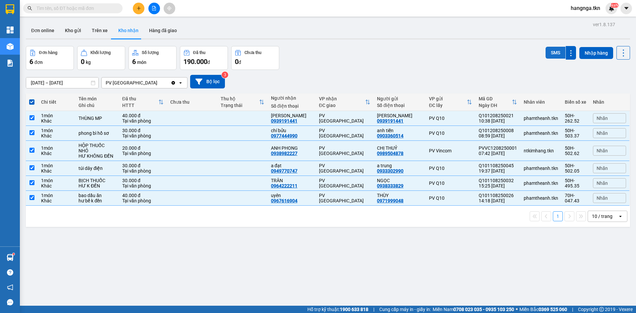
click at [553, 53] on button "SMS" at bounding box center [556, 53] width 20 height 12
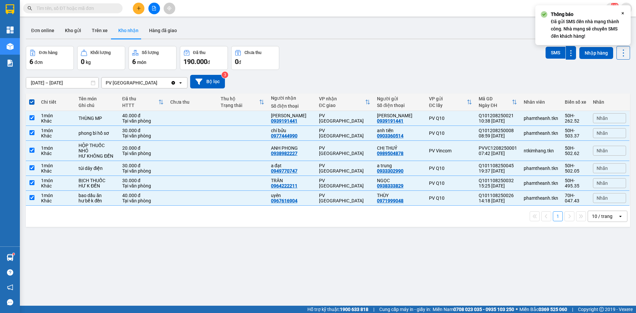
click at [454, 64] on div "Đơn hàng 6 đơn Khối lượng 0 kg Số lượng 6 món Đã thu 190.000 đ Chưa thu 0 đ SMS…" at bounding box center [328, 58] width 604 height 24
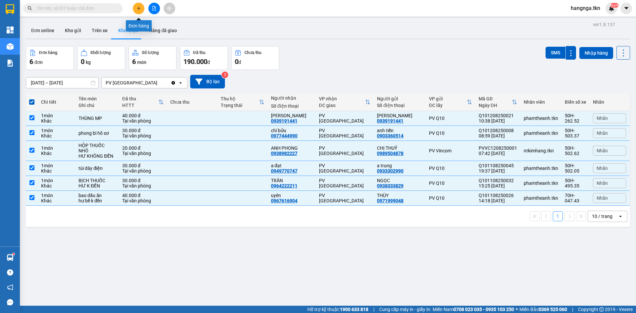
click at [138, 8] on icon "plus" at bounding box center [138, 8] width 5 height 5
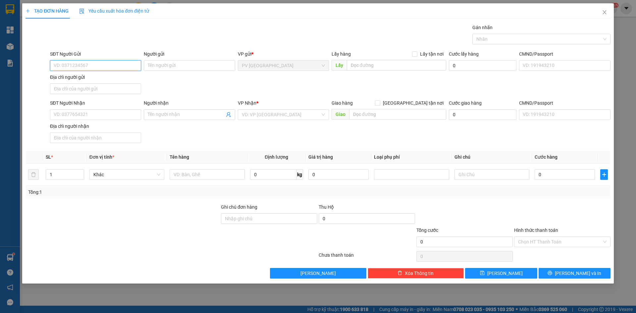
click at [82, 64] on input "SĐT Người Gửi" at bounding box center [95, 65] width 91 height 11
type input "0964353790"
click at [180, 70] on input "Người gửi" at bounding box center [189, 65] width 91 height 11
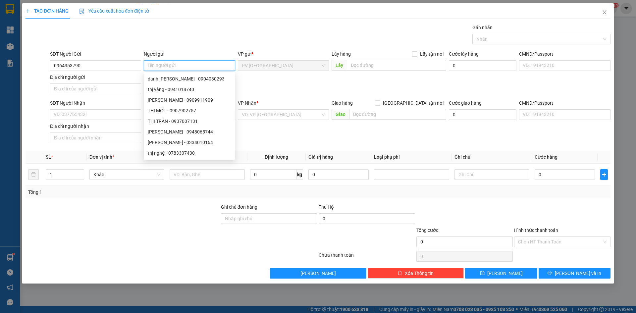
type input "M"
type input "THƯ"
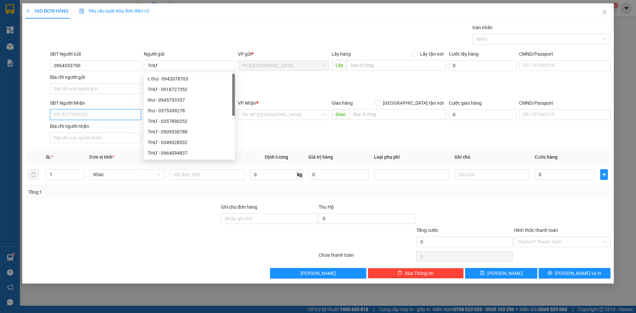
click at [109, 110] on input "SĐT Người Nhận" at bounding box center [95, 114] width 91 height 11
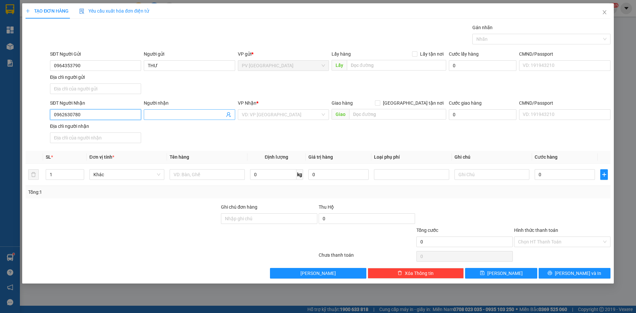
type input "0962630780"
click at [168, 113] on input "Người nhận" at bounding box center [186, 114] width 77 height 7
type input "M"
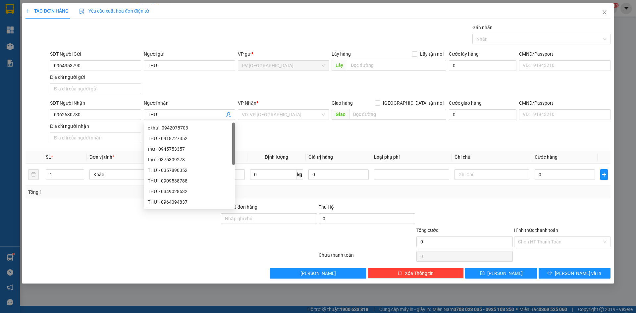
click at [180, 78] on div "SĐT Người Gửi 0964353790 Người gửi THƯ VP gửi * PV Hòa Thành Lấy hàng Lấy tận n…" at bounding box center [330, 73] width 563 height 46
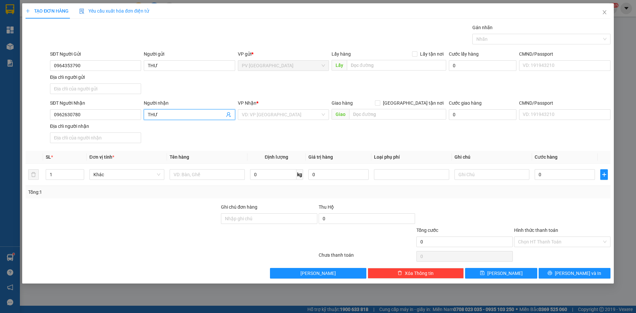
click at [145, 114] on span "THƯ" at bounding box center [189, 114] width 91 height 11
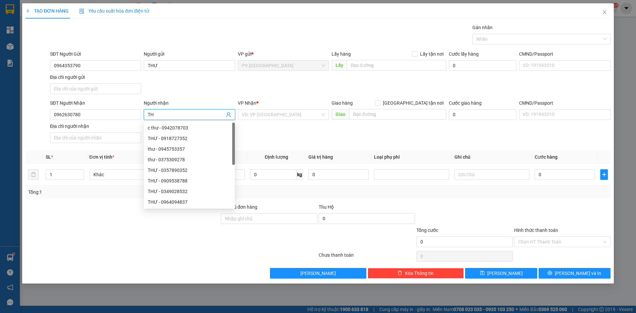
type input "T"
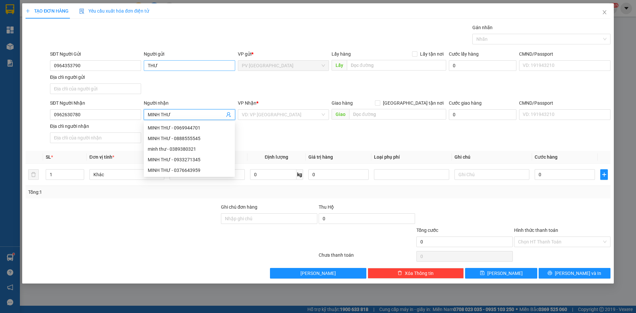
type input "MINH THƯ"
click at [171, 67] on input "THƯ" at bounding box center [189, 65] width 91 height 11
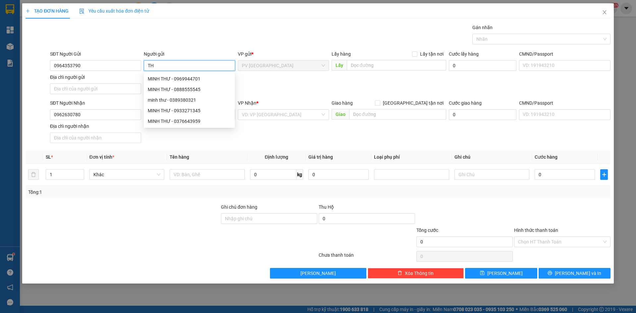
type input "T"
type input "D"
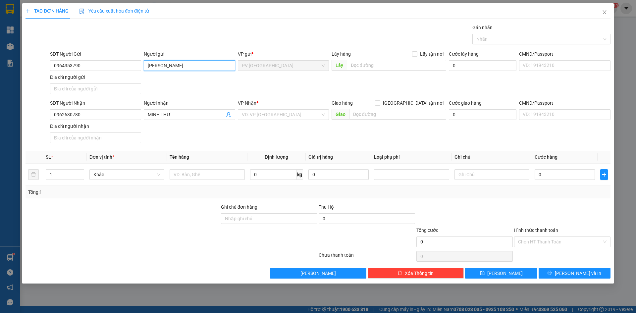
type input "[PERSON_NAME]"
click at [196, 50] on div "Người gửi" at bounding box center [189, 53] width 91 height 7
click at [196, 60] on input "[PERSON_NAME]" at bounding box center [189, 65] width 91 height 11
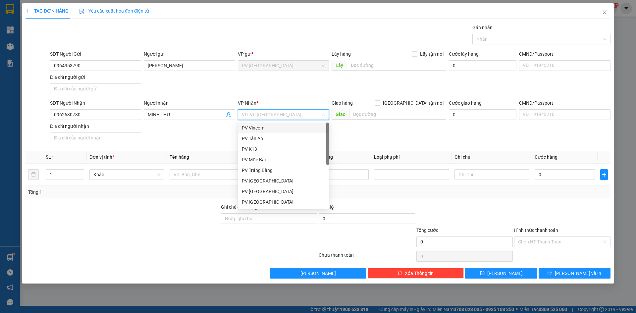
click at [271, 114] on input "search" at bounding box center [281, 115] width 79 height 10
click at [271, 126] on div "PV Vincom" at bounding box center [283, 127] width 83 height 7
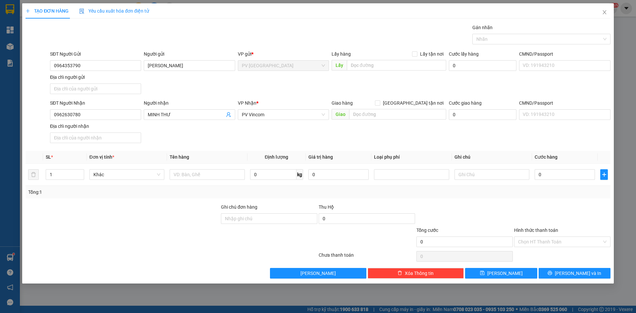
click at [180, 215] on div at bounding box center [122, 214] width 195 height 23
click at [566, 175] on input "0" at bounding box center [565, 174] width 60 height 11
type input "3"
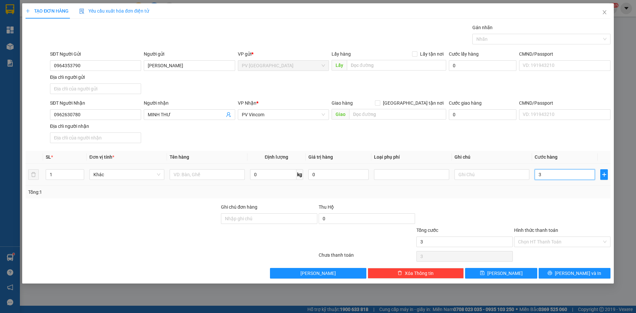
type input "30"
type input "300"
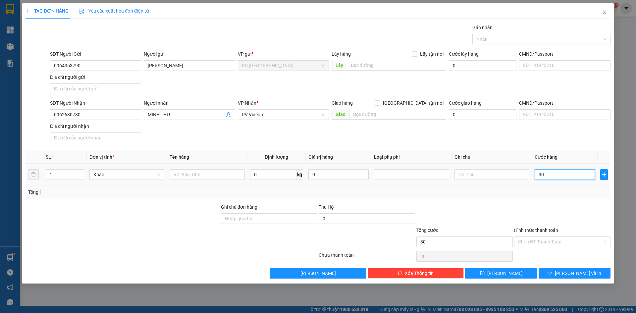
type input "300"
type input "3.000"
type input "30.000"
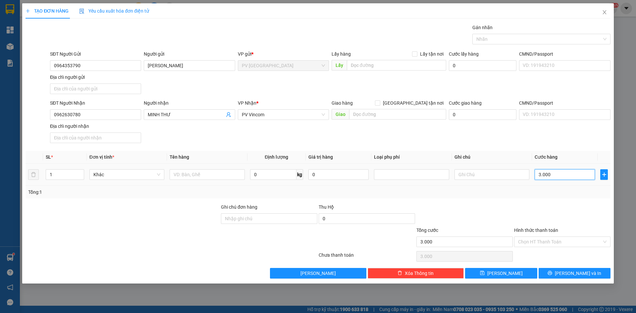
type input "30.000"
click at [552, 245] on input "Hình thức thanh toán" at bounding box center [560, 242] width 84 height 10
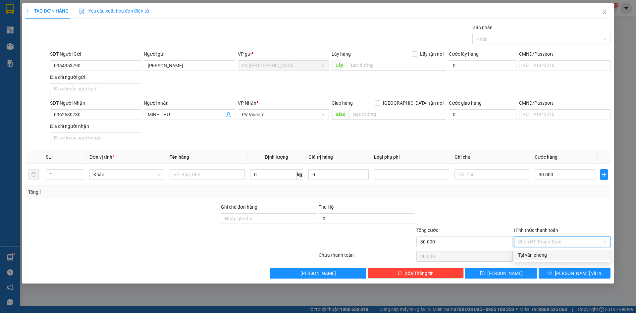
click at [543, 253] on div "Tại văn phòng" at bounding box center [562, 254] width 88 height 7
type input "0"
click at [532, 204] on div at bounding box center [562, 214] width 98 height 23
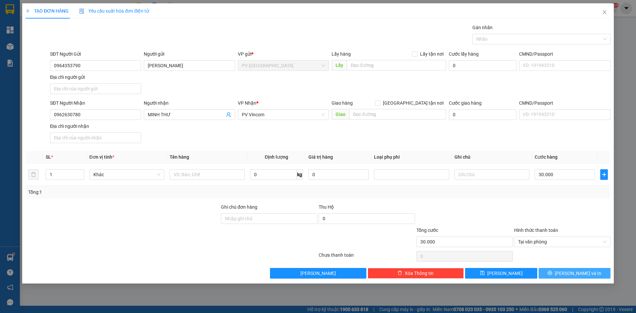
click at [570, 275] on span "[PERSON_NAME] và In" at bounding box center [578, 273] width 46 height 7
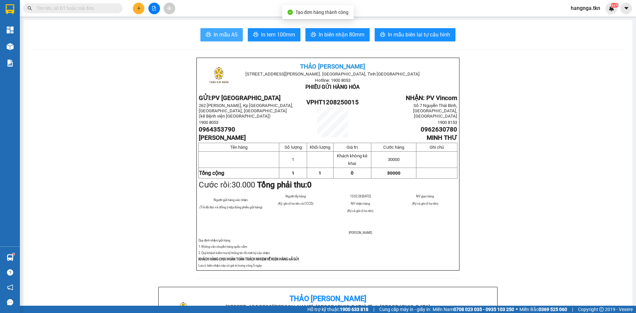
click at [222, 34] on span "In mẫu A5" at bounding box center [226, 34] width 24 height 8
click at [141, 7] on button at bounding box center [139, 9] width 12 height 12
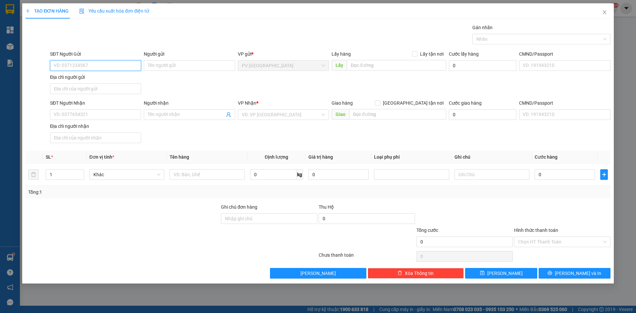
click at [105, 66] on input "SĐT Người Gửi" at bounding box center [95, 65] width 91 height 11
type input "0383111912"
click at [166, 63] on input "Người gửi" at bounding box center [189, 65] width 91 height 11
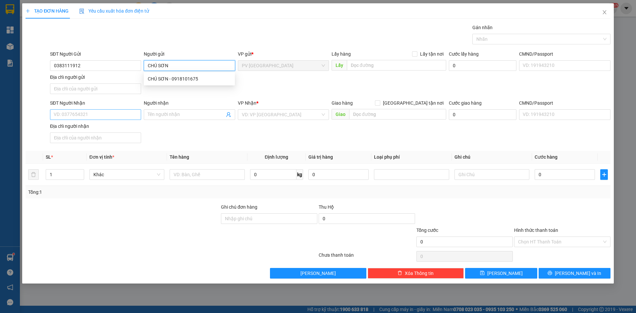
type input "CHÚ SƠN"
click at [102, 117] on input "SĐT Người Nhận" at bounding box center [95, 114] width 91 height 11
click at [104, 114] on input "SĐT Người Nhận" at bounding box center [95, 114] width 91 height 11
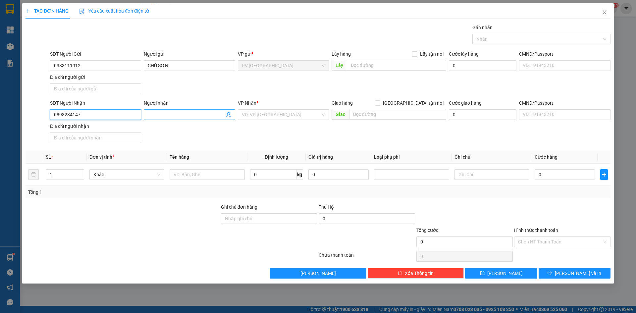
type input "0898284147"
click at [166, 115] on input "Người nhận" at bounding box center [186, 114] width 77 height 7
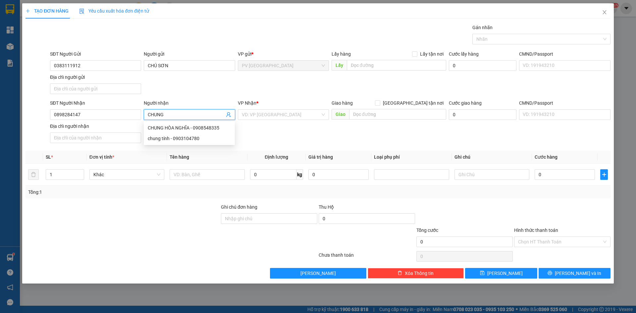
type input "CHUNG"
click at [199, 97] on form "SĐT Người Gửi 0383111912 Người gửi CHÚ SƠN VP gửi * PV Hòa Thành Lấy hàng Lấy t…" at bounding box center [318, 97] width 585 height 95
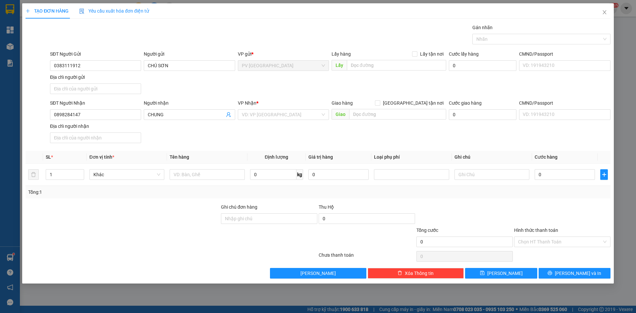
click at [175, 225] on div at bounding box center [122, 214] width 195 height 23
click at [196, 171] on input "text" at bounding box center [207, 174] width 75 height 11
type input "SẠC DỰ PHÒNG"
click at [157, 213] on div at bounding box center [122, 214] width 195 height 23
click at [470, 176] on input "text" at bounding box center [491, 174] width 75 height 11
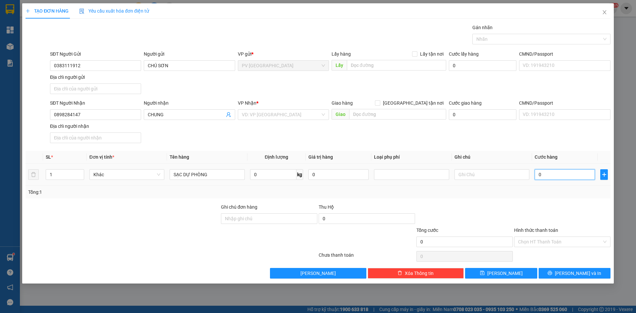
click at [569, 176] on input "0" at bounding box center [565, 174] width 60 height 11
type input "3"
type input "30"
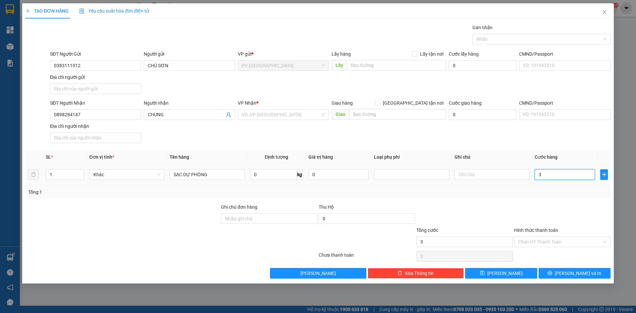
type input "30"
type input "300"
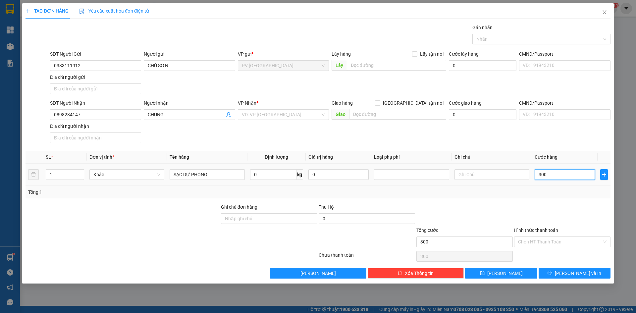
type input "3.000"
type input "30.000"
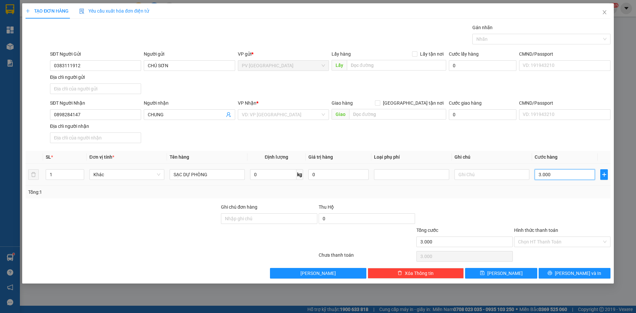
type input "30.000"
click at [564, 205] on div at bounding box center [562, 214] width 98 height 23
click at [567, 240] on input "Hình thức thanh toán" at bounding box center [560, 242] width 84 height 10
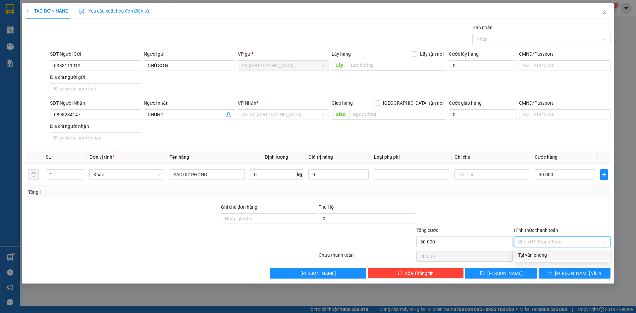
click at [561, 257] on div "Tại văn phòng" at bounding box center [562, 254] width 88 height 7
type input "0"
click at [560, 220] on div at bounding box center [562, 214] width 98 height 23
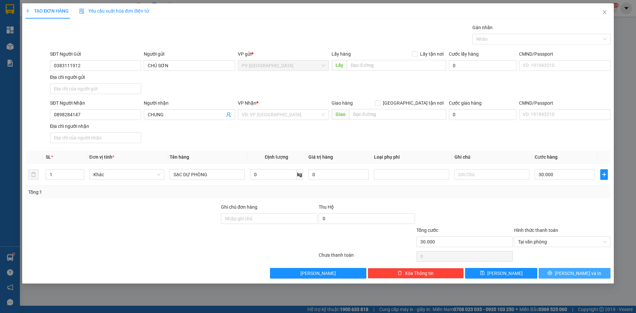
click at [552, 274] on icon "printer" at bounding box center [550, 273] width 5 height 5
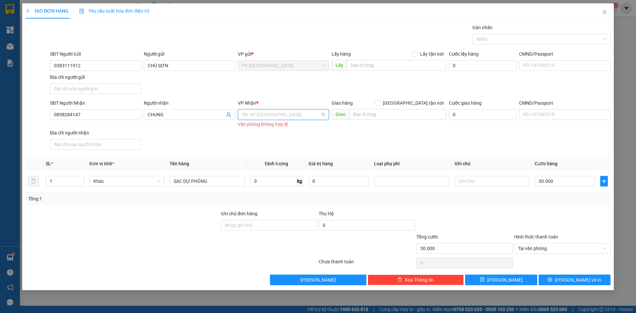
click at [262, 114] on input "search" at bounding box center [281, 115] width 79 height 10
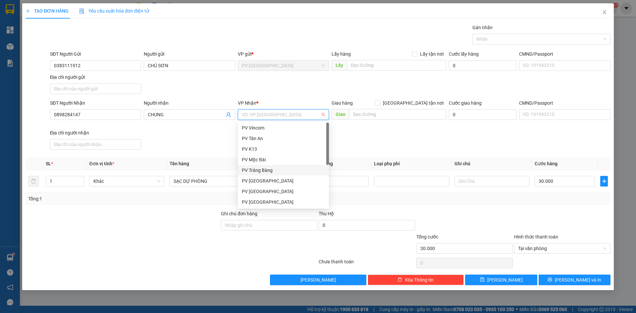
scroll to position [42, 0]
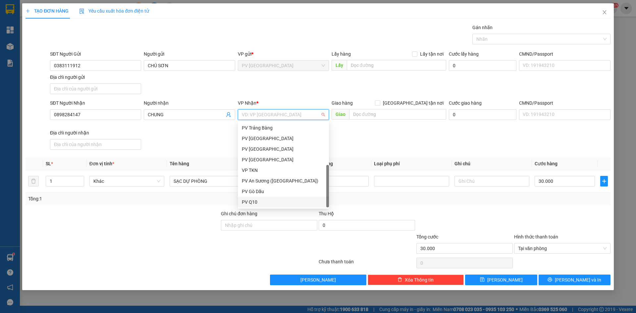
click at [256, 202] on div "PV Q10" at bounding box center [283, 201] width 83 height 7
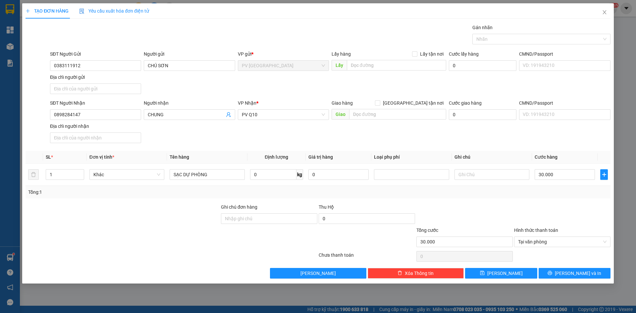
click at [175, 247] on div at bounding box center [122, 238] width 195 height 23
click at [572, 274] on span "[PERSON_NAME] và In" at bounding box center [578, 273] width 46 height 7
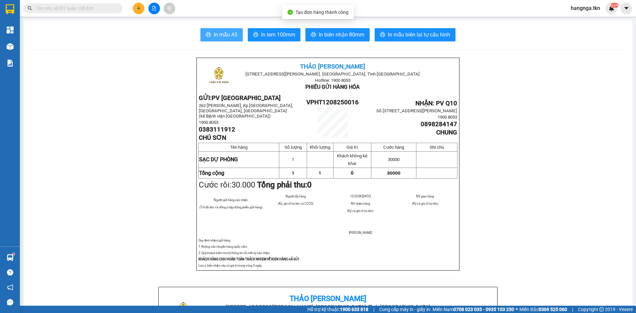
click at [228, 37] on span "In mẫu A5" at bounding box center [226, 34] width 24 height 8
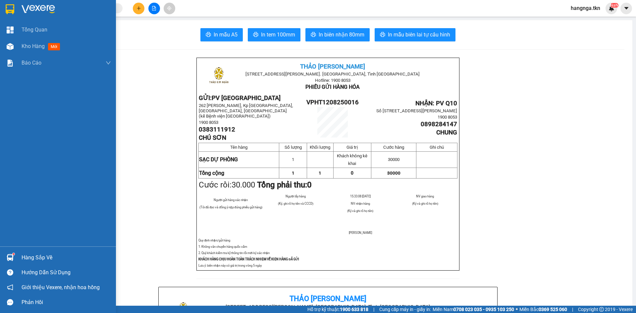
drag, startPoint x: 34, startPoint y: 42, endPoint x: 2, endPoint y: 191, distance: 152.5
click at [34, 41] on div "Kho hàng mới" at bounding box center [66, 46] width 89 height 17
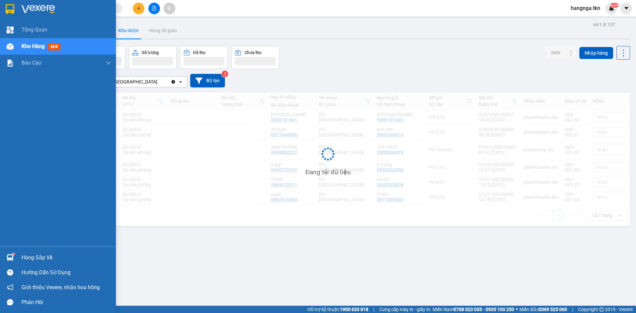
click at [18, 261] on div "Hàng sắp về" at bounding box center [58, 257] width 116 height 15
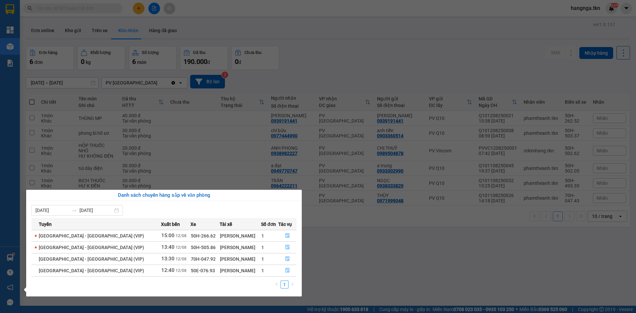
click at [375, 266] on section "Kết quả tìm kiếm ( 0 ) Bộ lọc No Data hangnga.tkn NaN Tổng Quan Kho hàng mới Bá…" at bounding box center [318, 156] width 636 height 313
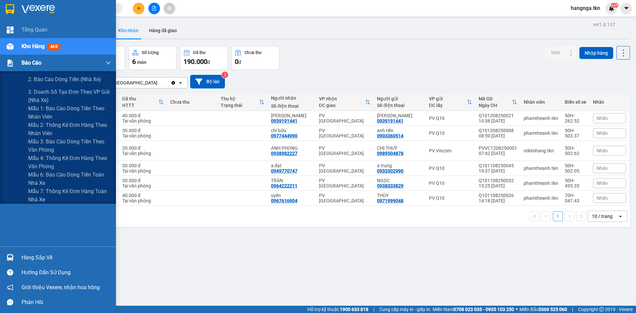
click at [31, 65] on span "Báo cáo" at bounding box center [32, 63] width 20 height 8
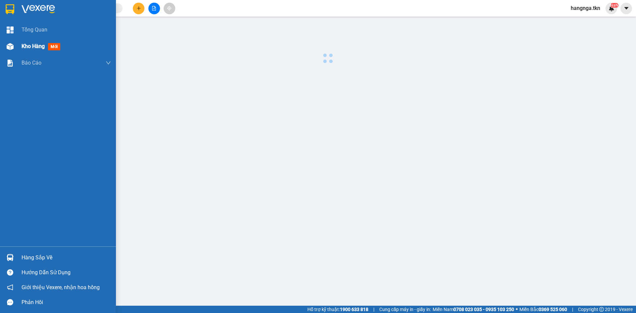
click at [32, 45] on span "Kho hàng" at bounding box center [33, 46] width 23 height 6
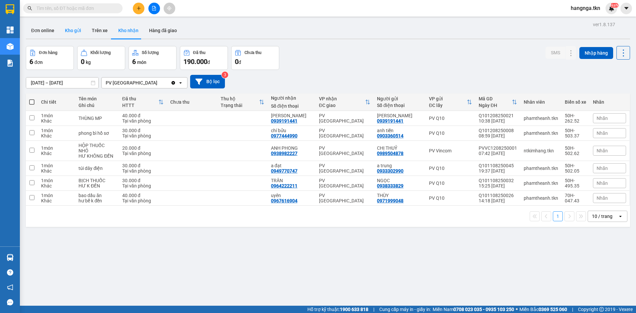
click at [69, 27] on button "Kho gửi" at bounding box center [73, 31] width 27 height 16
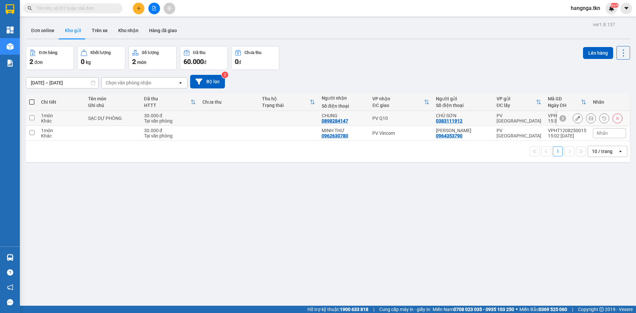
click at [102, 118] on div "SẠC DỰ PHÒNG" at bounding box center [112, 118] width 49 height 5
checkbox input "true"
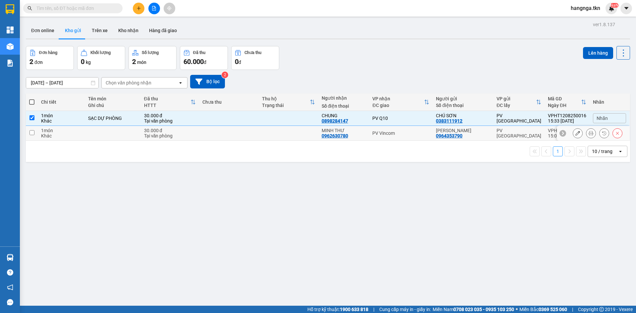
click at [102, 134] on td at bounding box center [113, 133] width 56 height 15
checkbox input "true"
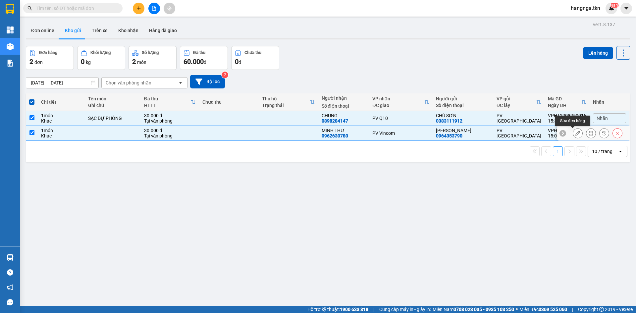
click at [575, 132] on icon at bounding box center [577, 133] width 5 height 5
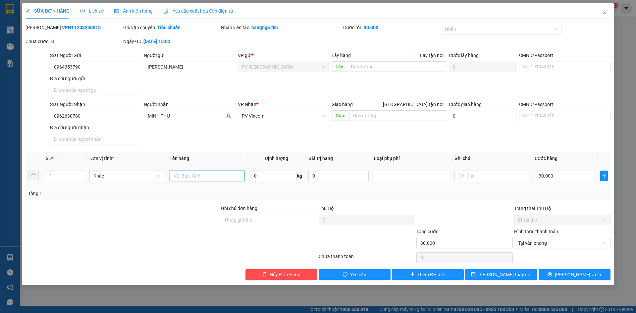
click at [205, 172] on input "text" at bounding box center [207, 176] width 75 height 11
click at [205, 175] on input "text" at bounding box center [207, 176] width 75 height 11
click at [604, 13] on icon "close" at bounding box center [604, 12] width 5 height 5
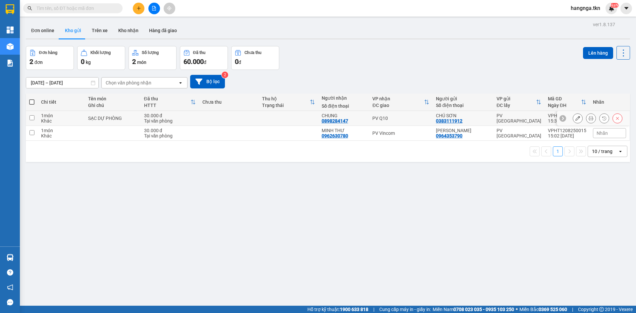
drag, startPoint x: 131, startPoint y: 120, endPoint x: 129, endPoint y: 132, distance: 12.2
click at [131, 120] on div "SẠC DỰ PHÒNG" at bounding box center [112, 118] width 49 height 5
checkbox input "true"
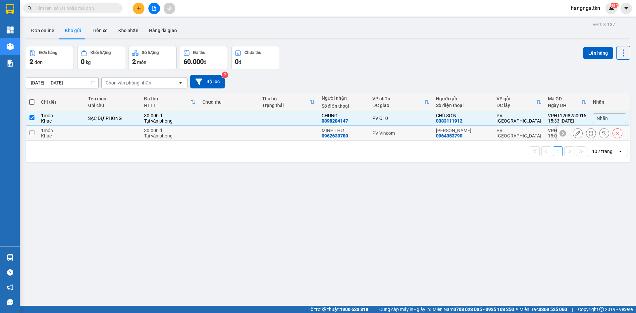
click at [129, 132] on td at bounding box center [113, 133] width 56 height 15
checkbox input "true"
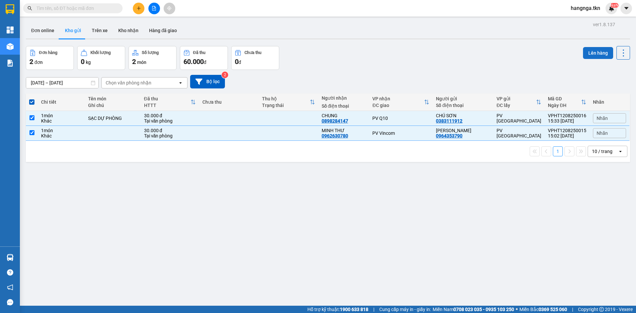
click at [586, 54] on button "Lên hàng" at bounding box center [598, 53] width 30 height 12
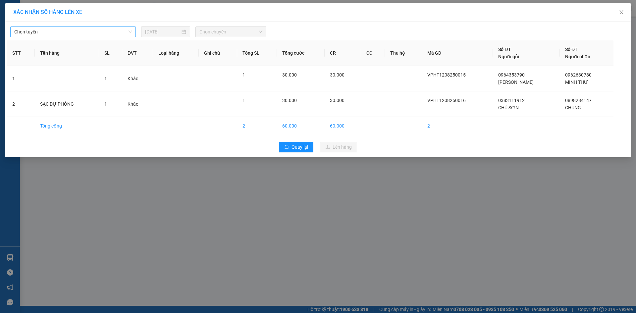
click at [55, 35] on span "Chọn tuyến" at bounding box center [73, 32] width 118 height 10
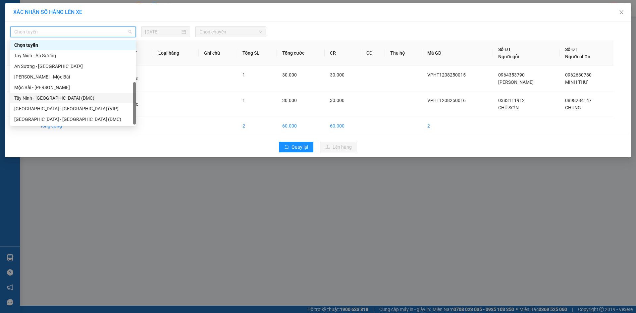
scroll to position [11, 0]
click at [75, 119] on div "Tây Ninh - [GEOGRAPHIC_DATA] (VIP)" at bounding box center [73, 119] width 118 height 7
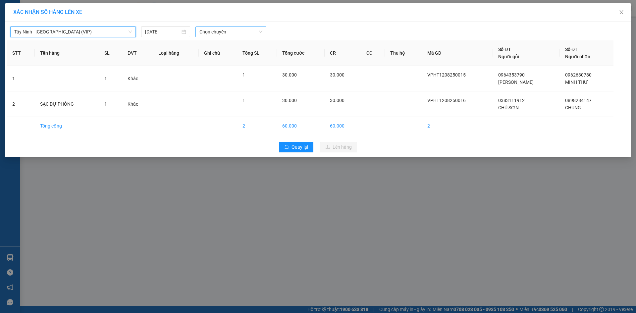
click at [209, 32] on span "Chọn chuyến" at bounding box center [230, 32] width 63 height 10
type input "25860"
click at [207, 42] on div "15:20 - 50H-258.60" at bounding box center [225, 44] width 52 height 7
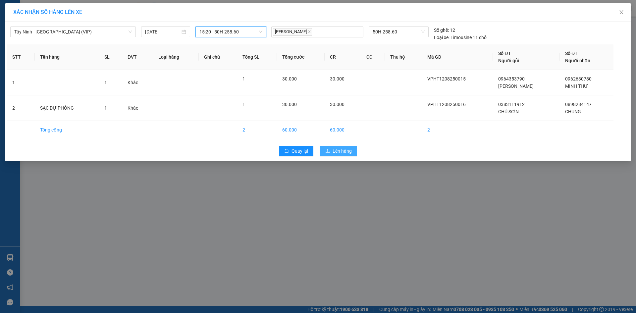
click at [335, 151] on span "Lên hàng" at bounding box center [342, 150] width 19 height 7
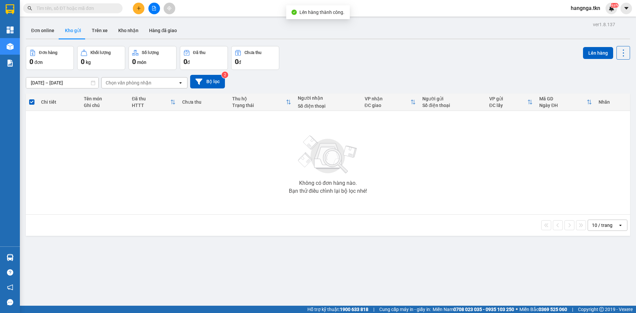
click at [304, 244] on div "ver 1.8.137 Đơn online Kho gửi Trên xe Kho nhận Hàng đã giao Đơn hàng 0 đơn Khố…" at bounding box center [327, 176] width 609 height 313
click at [120, 24] on button "Kho nhận" at bounding box center [128, 31] width 31 height 16
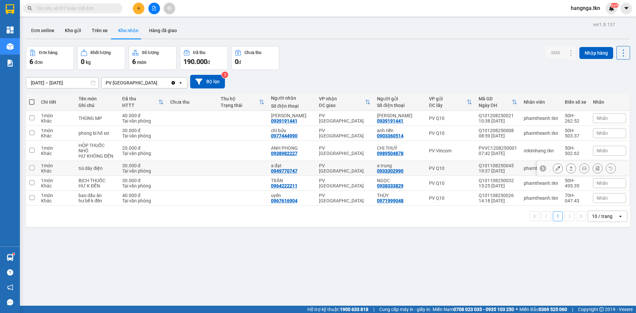
click at [293, 168] on div "0949770747" at bounding box center [284, 170] width 26 height 5
click at [112, 166] on td "túi dây điện" at bounding box center [97, 168] width 44 height 15
checkbox input "true"
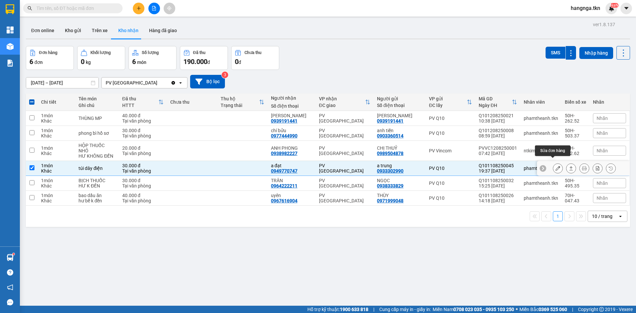
click at [556, 166] on icon at bounding box center [558, 168] width 5 height 5
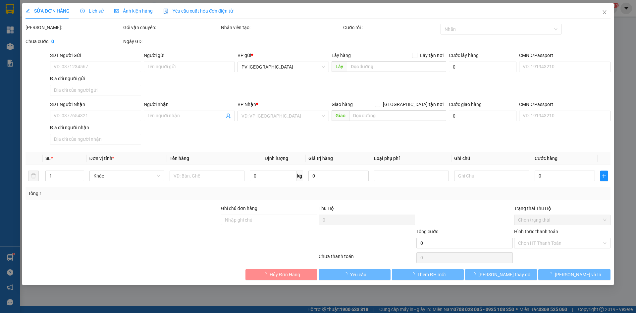
type input "0933302990"
type input "a trung"
type input "0949770747"
type input "a đạt"
type input "30.000"
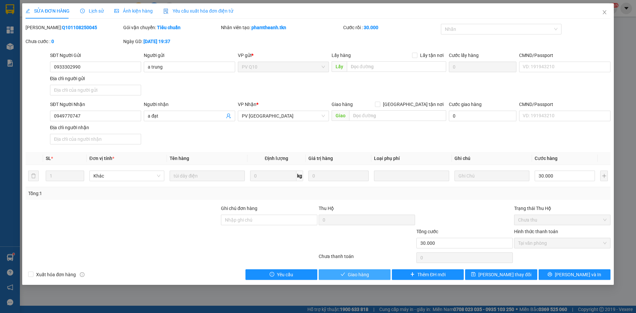
click at [362, 275] on span "Giao hàng" at bounding box center [358, 274] width 21 height 7
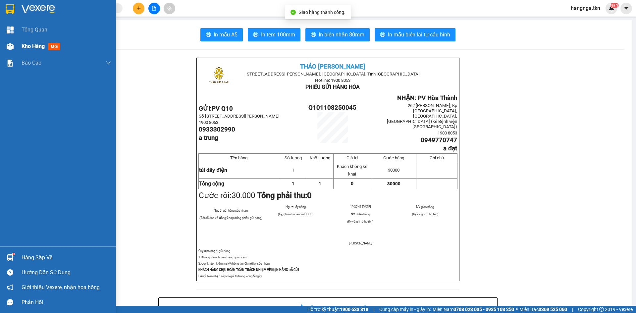
click at [13, 49] on img at bounding box center [10, 46] width 7 height 7
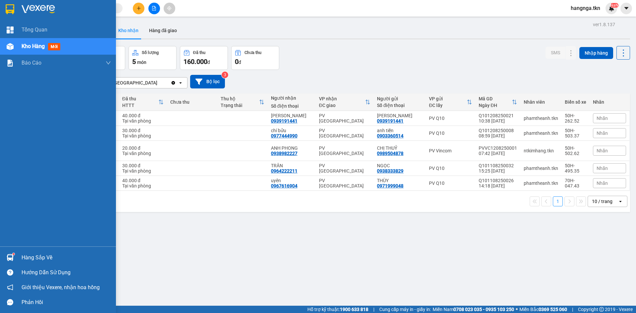
click at [33, 257] on div "Hàng sắp về" at bounding box center [66, 258] width 89 height 10
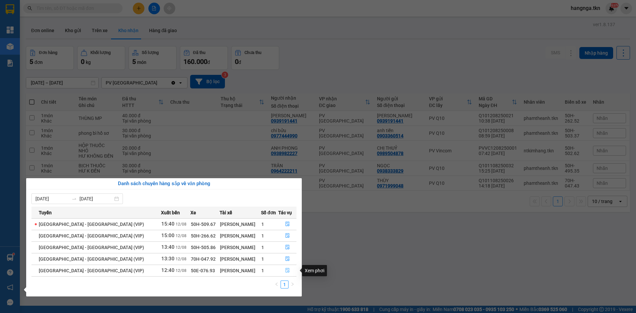
click at [286, 271] on icon "file-done" at bounding box center [288, 270] width 4 height 5
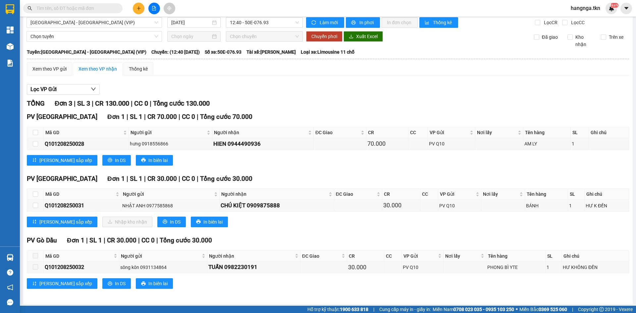
scroll to position [8, 0]
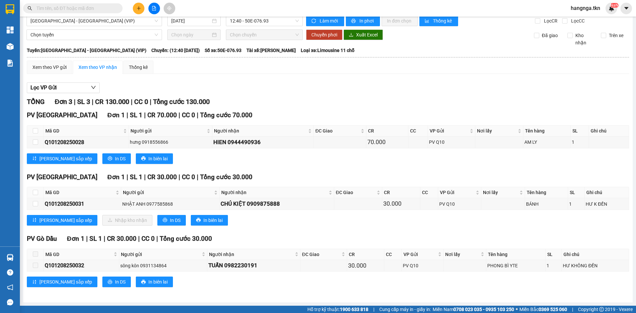
click at [310, 225] on div "[PERSON_NAME] sắp xếp Nhập kho nhận In DS In biên lai" at bounding box center [328, 220] width 602 height 11
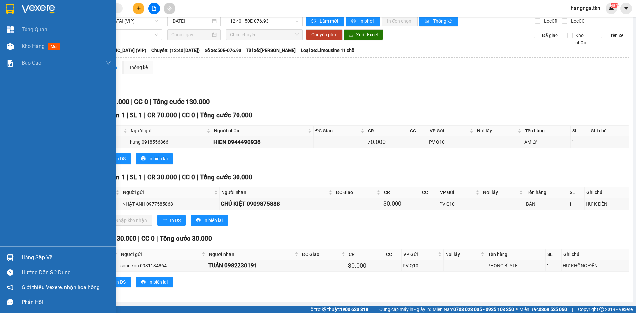
click at [11, 257] on img at bounding box center [10, 257] width 7 height 7
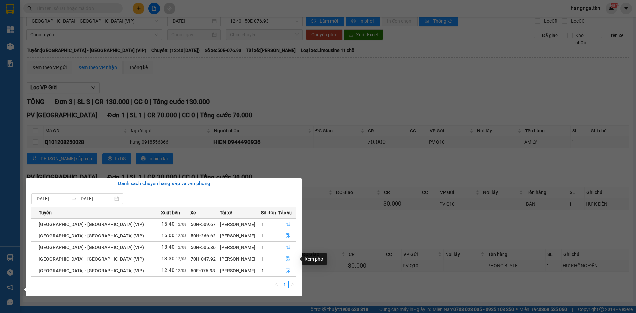
click at [287, 259] on icon "file-done" at bounding box center [287, 258] width 5 height 5
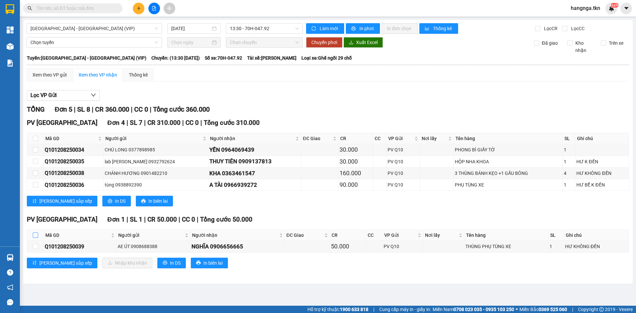
click at [34, 236] on input "checkbox" at bounding box center [35, 235] width 5 height 5
checkbox input "true"
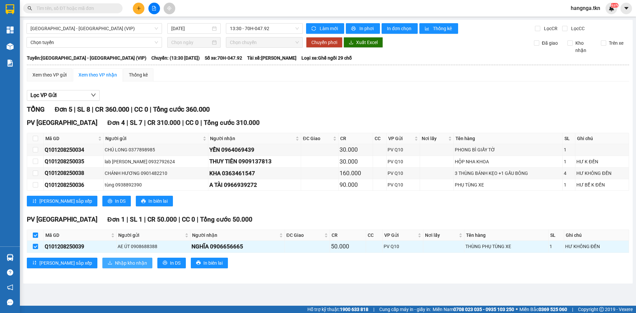
click at [115, 262] on span "Nhập kho nhận" at bounding box center [131, 262] width 32 height 7
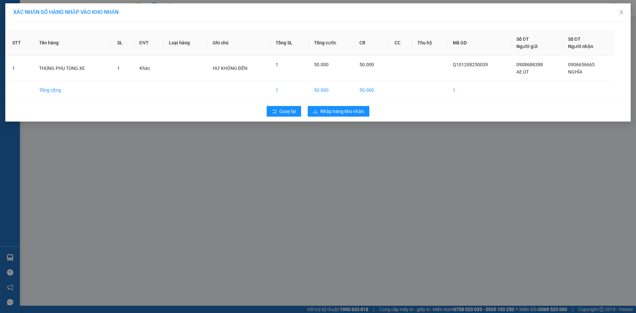
click at [331, 118] on div "Quay lại Nhập hàng kho nhận" at bounding box center [318, 111] width 622 height 17
click at [331, 113] on span "Nhập hàng kho nhận" at bounding box center [342, 111] width 44 height 7
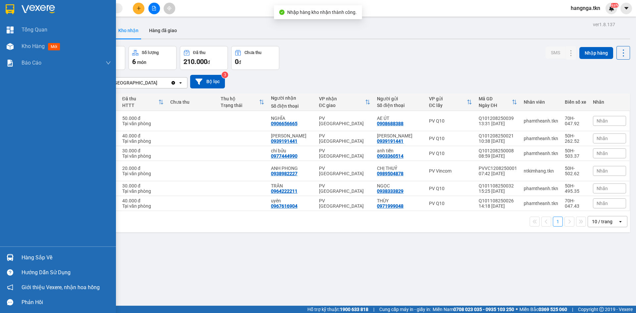
click at [15, 253] on div at bounding box center [10, 258] width 12 height 12
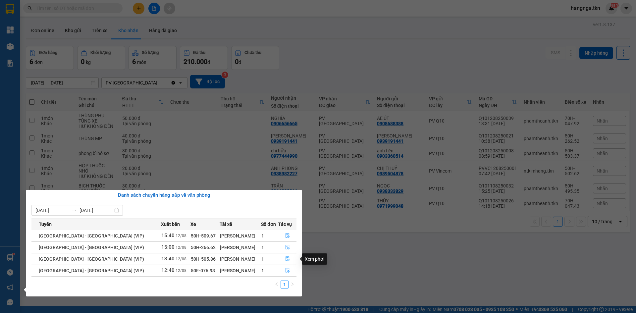
click at [288, 260] on icon "file-done" at bounding box center [288, 259] width 4 height 5
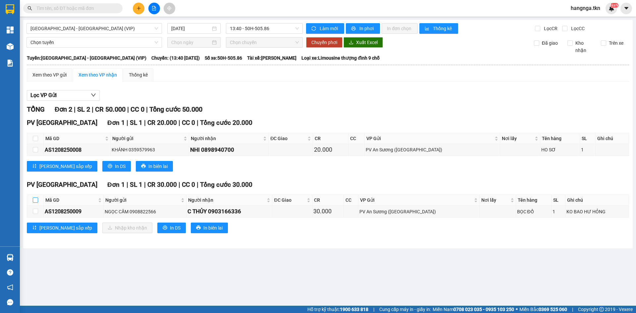
click at [35, 199] on input "checkbox" at bounding box center [35, 199] width 5 height 5
checkbox input "true"
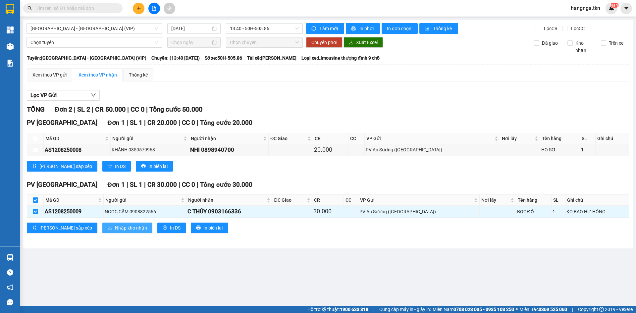
click at [115, 224] on span "Nhập kho nhận" at bounding box center [131, 227] width 32 height 7
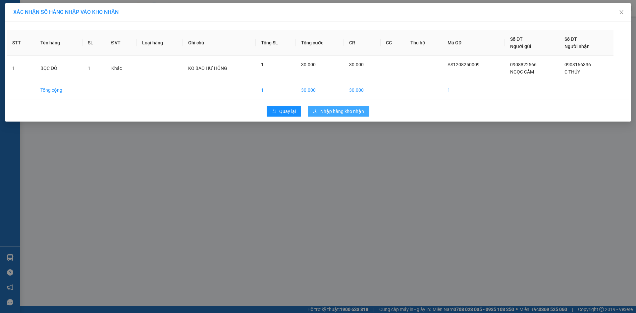
click at [359, 110] on span "Nhập hàng kho nhận" at bounding box center [342, 111] width 44 height 7
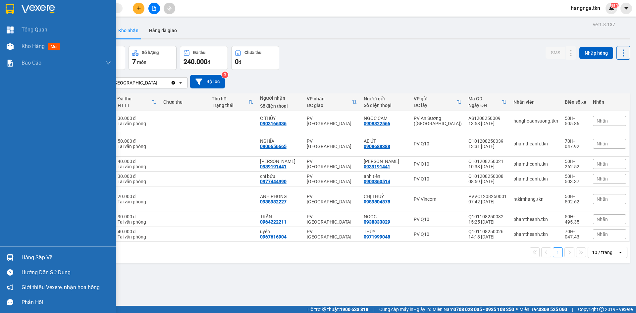
click at [16, 255] on div "Hàng sắp về" at bounding box center [58, 257] width 116 height 15
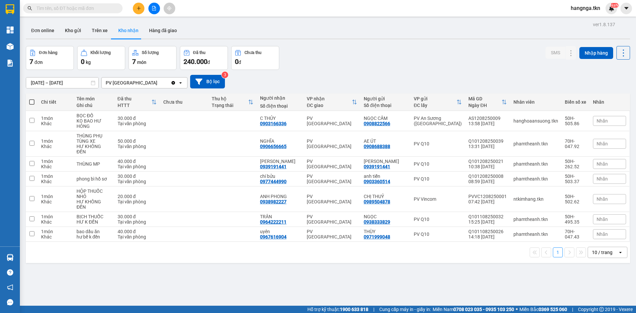
click at [386, 282] on section "Kết quả tìm kiếm ( 0 ) Bộ lọc No Data hangnga.tkn NaN Tổng Quan Kho hàng mới Bá…" at bounding box center [318, 156] width 636 height 313
click at [388, 73] on div "[DATE] – [DATE] Press the down arrow key to interact with the calendar and sele…" at bounding box center [328, 82] width 604 height 24
click at [364, 61] on div "Đơn hàng 7 đơn Khối lượng 0 kg Số lượng 7 món Đã thu 240.000 đ Chưa thu 0 đ SMS…" at bounding box center [328, 58] width 604 height 24
click at [303, 133] on td "NGHĨA 0906656665" at bounding box center [280, 144] width 47 height 26
checkbox input "true"
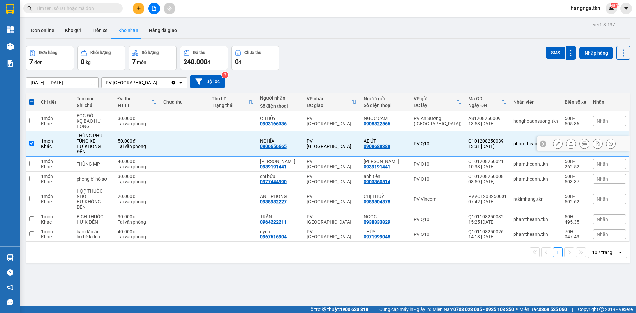
click at [556, 142] on icon at bounding box center [558, 143] width 5 height 5
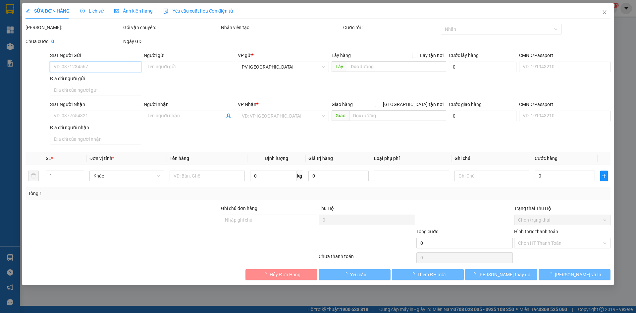
type input "0908688388"
type input "AE ÚT"
type input "0906656665"
type input "NGHĨA"
type input "50.000"
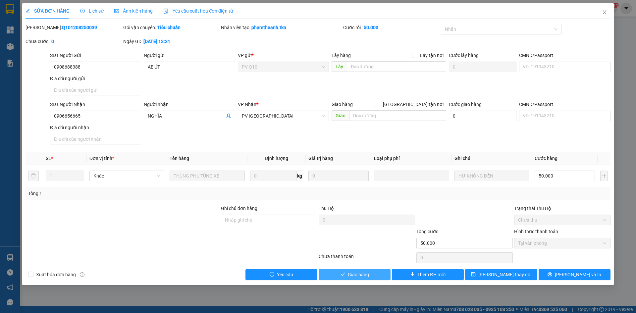
click at [345, 274] on button "Giao hàng" at bounding box center [355, 274] width 72 height 11
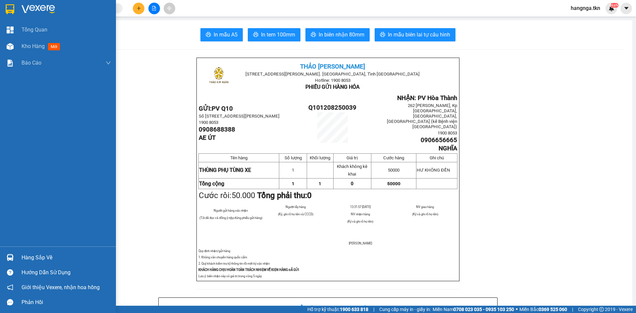
click at [12, 257] on img at bounding box center [10, 257] width 7 height 7
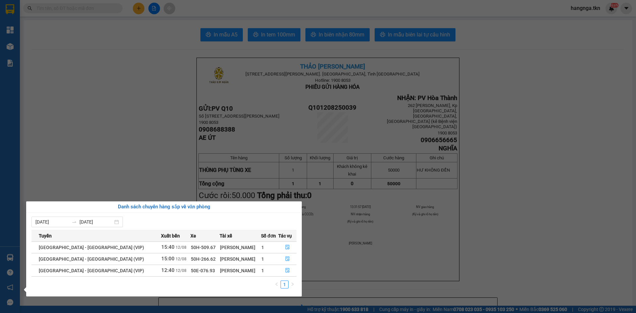
click at [108, 134] on section "Kết quả tìm kiếm ( 0 ) Bộ lọc No Data hangnga.tkn NaN Tổng Quan Kho hàng mới Bá…" at bounding box center [318, 156] width 636 height 313
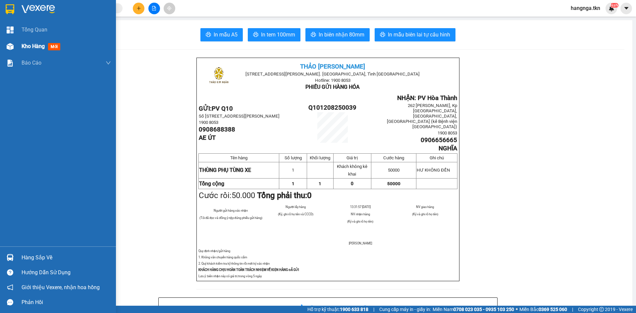
click at [10, 45] on img at bounding box center [10, 46] width 7 height 7
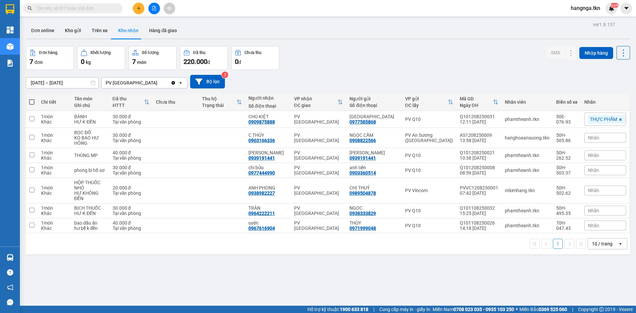
click at [136, 10] on icon "plus" at bounding box center [138, 8] width 5 height 5
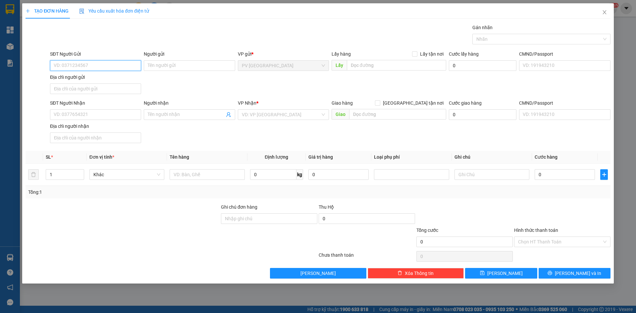
click at [95, 67] on input "SĐT Người Gửi" at bounding box center [95, 65] width 91 height 11
type input "0818381000"
click at [180, 67] on input "Người gửi" at bounding box center [189, 65] width 91 height 11
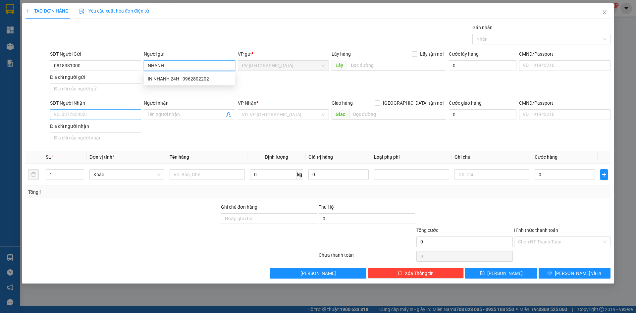
type input "NHANH"
click at [108, 119] on input "SĐT Người Nhận" at bounding box center [95, 114] width 91 height 11
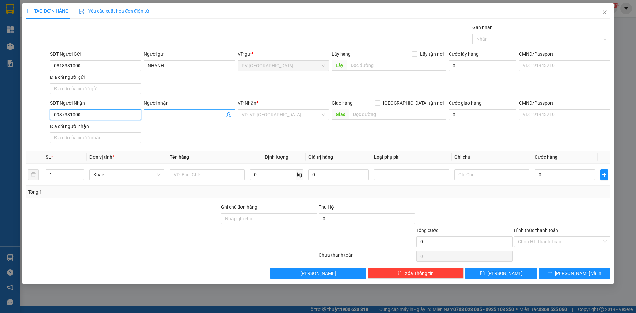
type input "0937381000"
click at [163, 116] on input "Người nhận" at bounding box center [186, 114] width 77 height 7
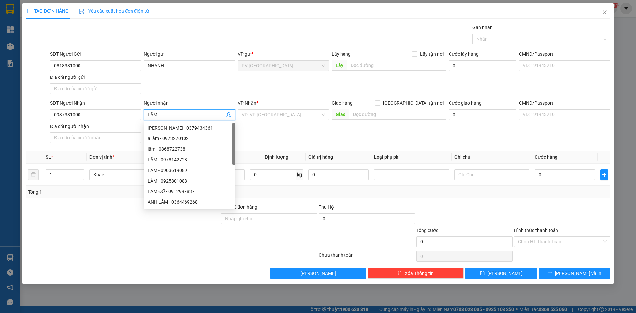
type input "LÂM"
click at [203, 98] on form "SĐT Người Gửi 0818381000 Người gửi NHANH VP gửi * PV Hòa Thành Lấy hàng Lấy tận…" at bounding box center [318, 97] width 585 height 95
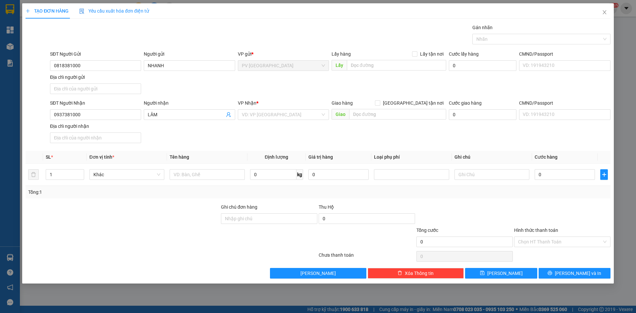
click at [157, 241] on div at bounding box center [122, 238] width 195 height 23
click at [192, 175] on input "text" at bounding box center [207, 174] width 75 height 11
type input "THÙNG ĐỒ ĂN"
click at [171, 221] on div at bounding box center [122, 214] width 195 height 23
click at [571, 176] on input "0" at bounding box center [565, 174] width 60 height 11
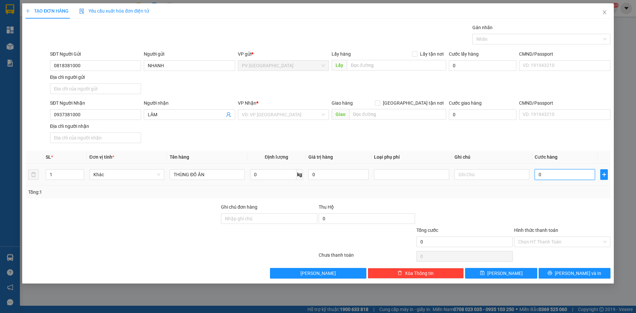
type input "3"
click at [555, 245] on input "Hình thức thanh toán" at bounding box center [560, 242] width 84 height 10
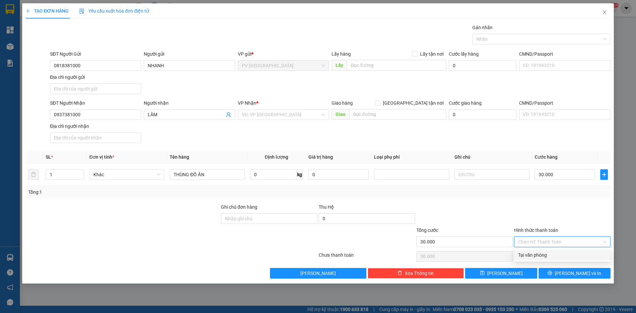
click at [555, 254] on div "Tại văn phòng" at bounding box center [562, 254] width 88 height 7
click at [504, 219] on div at bounding box center [465, 214] width 98 height 23
click at [502, 38] on div at bounding box center [538, 39] width 128 height 8
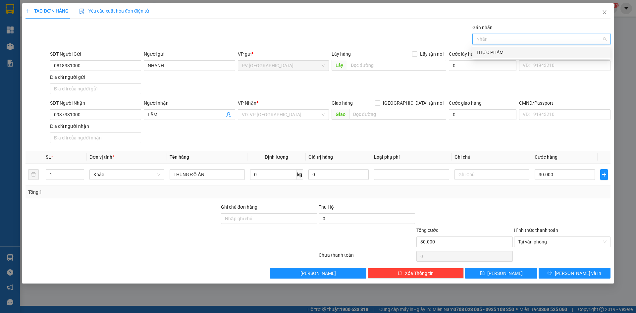
click at [500, 53] on div "THỰC PHẨM" at bounding box center [541, 52] width 130 height 7
click at [422, 53] on span "Lấy tận nơi" at bounding box center [431, 53] width 29 height 7
click at [417, 53] on input "Lấy tận nơi" at bounding box center [414, 53] width 5 height 5
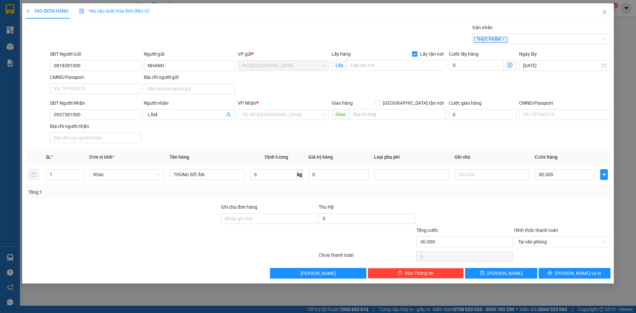
click at [414, 51] on input "Lấy tận nơi" at bounding box center [414, 53] width 5 height 5
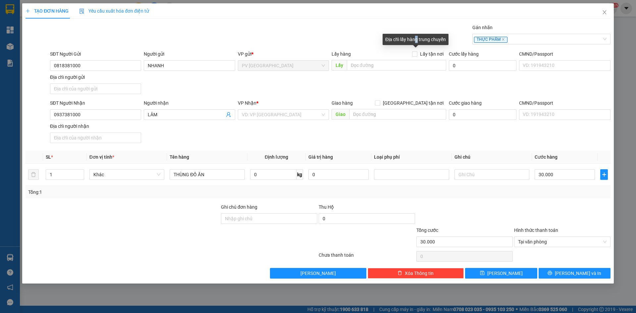
click at [416, 34] on div "Địa chỉ lấy hàng trung chuyển" at bounding box center [416, 39] width 66 height 11
click at [216, 234] on div at bounding box center [122, 238] width 195 height 23
click at [556, 270] on button "[PERSON_NAME] và In" at bounding box center [575, 273] width 72 height 11
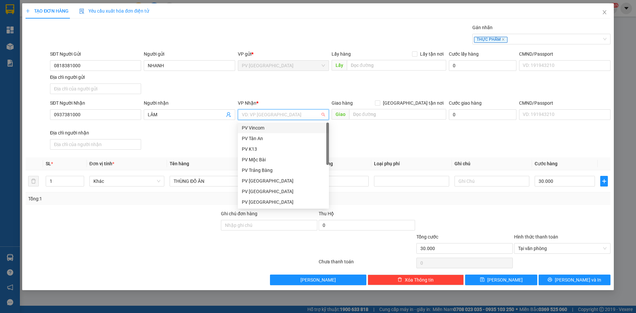
click at [266, 112] on input "search" at bounding box center [281, 115] width 79 height 10
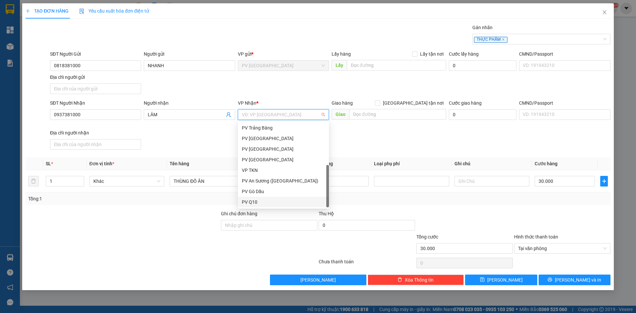
click at [267, 200] on div "PV Q10" at bounding box center [283, 201] width 83 height 7
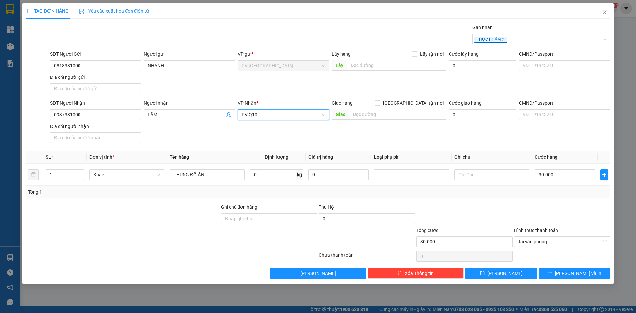
click at [178, 235] on div at bounding box center [122, 238] width 195 height 23
click at [561, 275] on button "[PERSON_NAME] và In" at bounding box center [575, 273] width 72 height 11
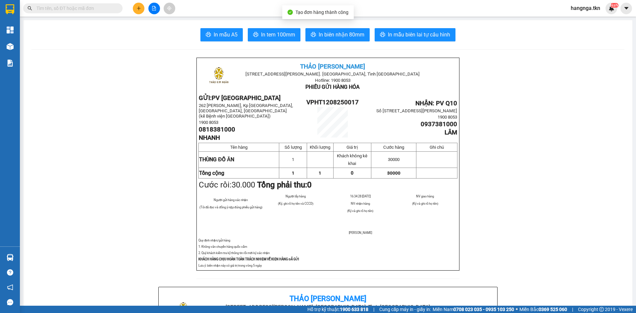
click at [222, 37] on span "In mẫu A5" at bounding box center [226, 34] width 24 height 8
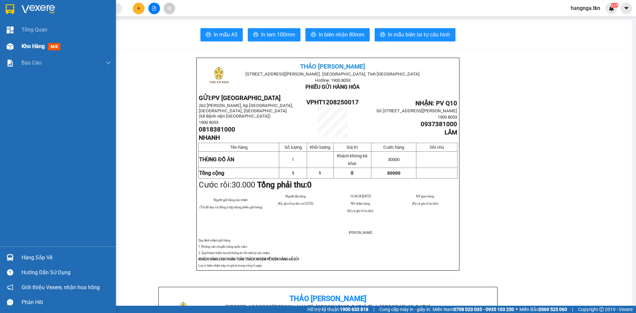
click at [11, 41] on div at bounding box center [10, 47] width 12 height 12
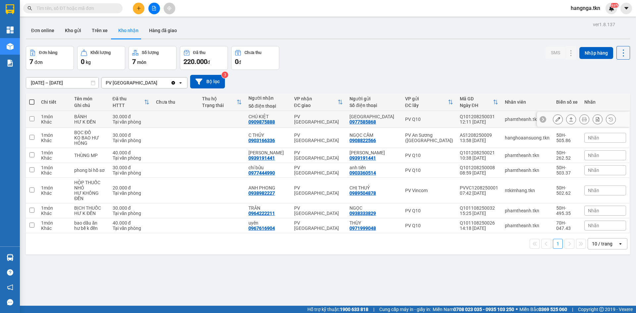
click at [291, 119] on td "CHÚ KIỆT 0909875888" at bounding box center [268, 119] width 46 height 17
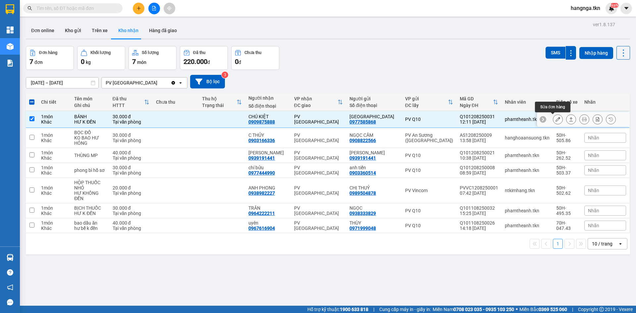
click at [556, 119] on icon at bounding box center [558, 119] width 5 height 5
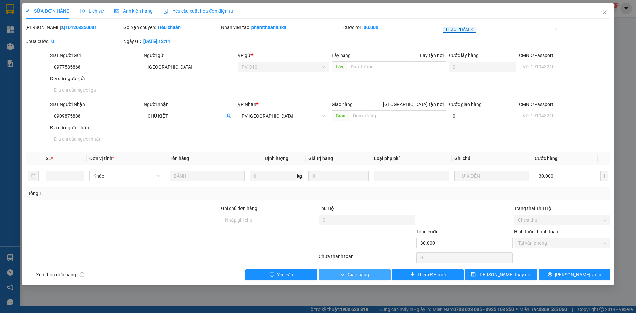
click at [352, 273] on span "Giao hàng" at bounding box center [358, 274] width 21 height 7
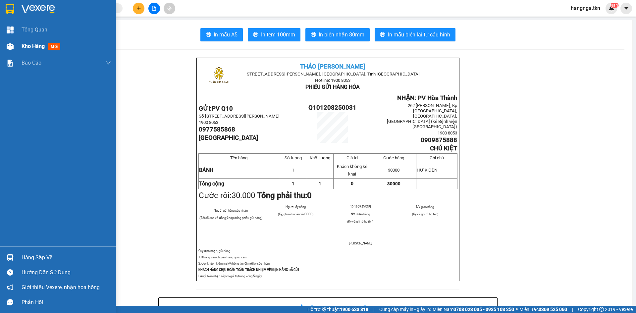
click at [2, 47] on div "Kho hàng mới" at bounding box center [58, 46] width 116 height 17
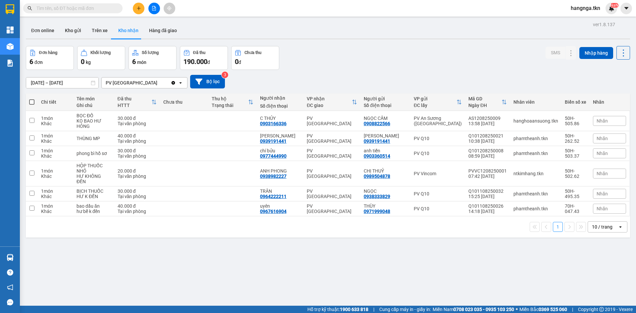
click at [258, 269] on div "ver 1.8.137 Đơn online Kho gửi Trên xe Kho nhận Hàng đã giao Đơn hàng 6 đơn Khố…" at bounding box center [327, 176] width 609 height 313
click at [556, 171] on icon at bounding box center [558, 173] width 5 height 5
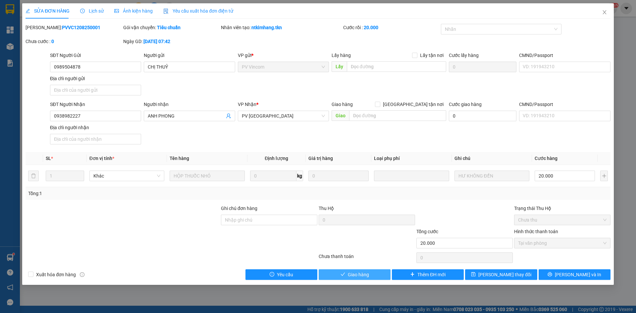
click at [350, 274] on span "Giao hàng" at bounding box center [358, 274] width 21 height 7
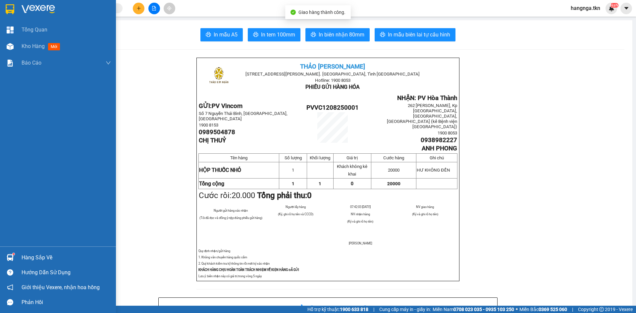
click at [14, 7] on img at bounding box center [10, 9] width 9 height 10
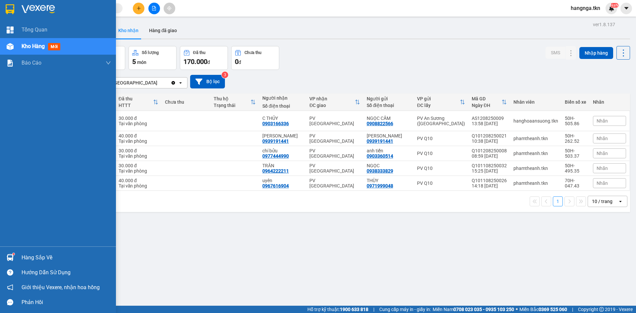
click at [35, 256] on div "Hàng sắp về" at bounding box center [66, 258] width 89 height 10
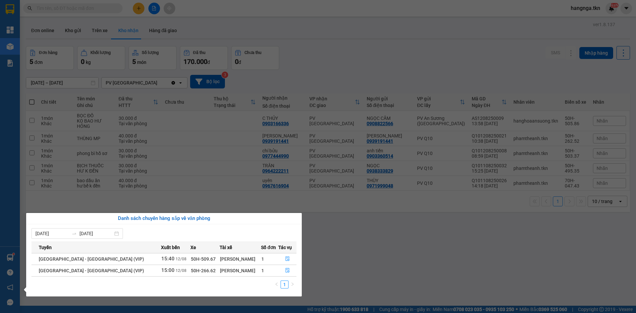
click at [397, 261] on section "Kết quả tìm kiếm ( 0 ) Bộ lọc No Data hangnga.tkn NaN Tổng Quan Kho hàng mới Bá…" at bounding box center [318, 156] width 636 height 313
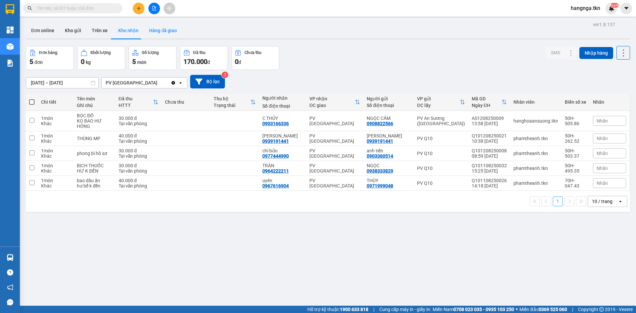
click at [161, 33] on button "Hàng đã giao" at bounding box center [163, 31] width 38 height 16
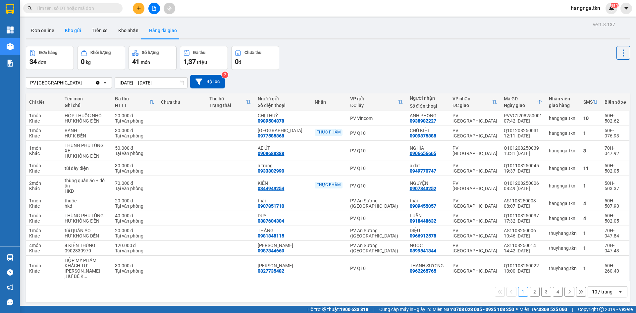
click at [78, 27] on button "Kho gửi" at bounding box center [73, 31] width 27 height 16
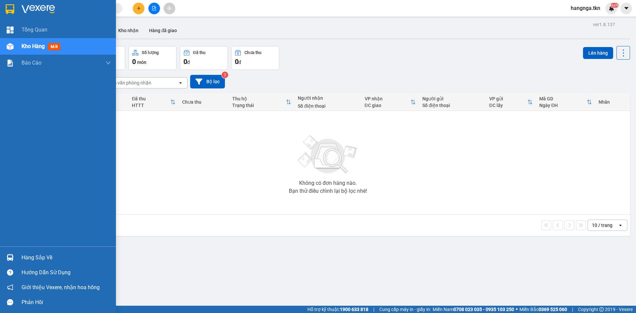
click at [14, 7] on img at bounding box center [10, 9] width 9 height 10
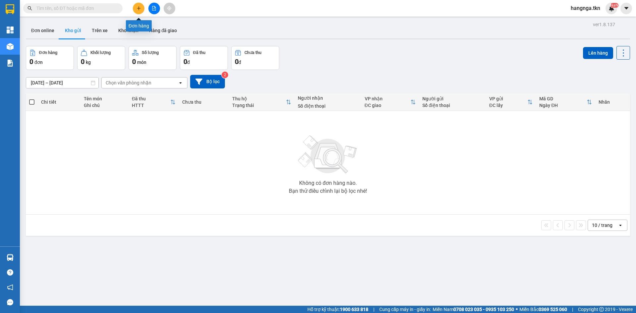
click at [142, 8] on button at bounding box center [139, 9] width 12 height 12
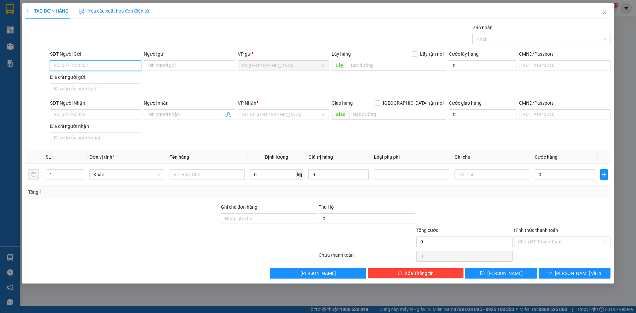
click at [87, 66] on input "SĐT Người Gửi" at bounding box center [95, 65] width 91 height 11
click at [153, 67] on input "Người gửi" at bounding box center [189, 65] width 91 height 11
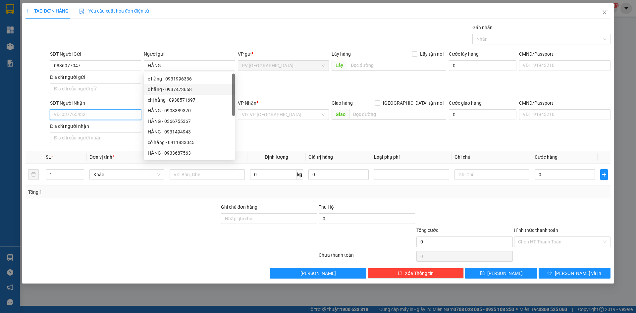
click at [119, 116] on input "SĐT Người Nhận" at bounding box center [95, 114] width 91 height 11
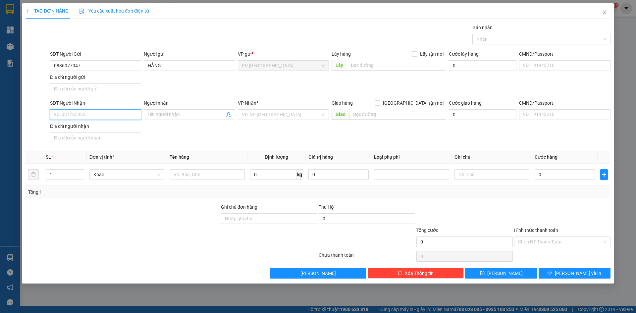
click at [120, 115] on input "SĐT Người Nhận" at bounding box center [95, 114] width 91 height 11
click at [155, 109] on div "Người nhận" at bounding box center [189, 104] width 91 height 10
click at [155, 116] on input "Người nhận" at bounding box center [186, 114] width 77 height 7
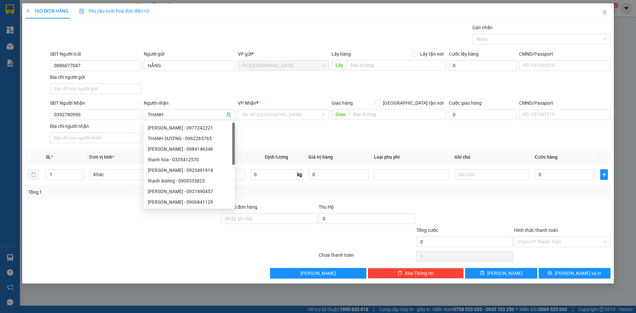
click at [183, 83] on div "SĐT Người Gửi 0886077047 Người gửi HẰNG VP gửi * PV Hòa Thành Lấy hàng Lấy tận …" at bounding box center [330, 73] width 563 height 46
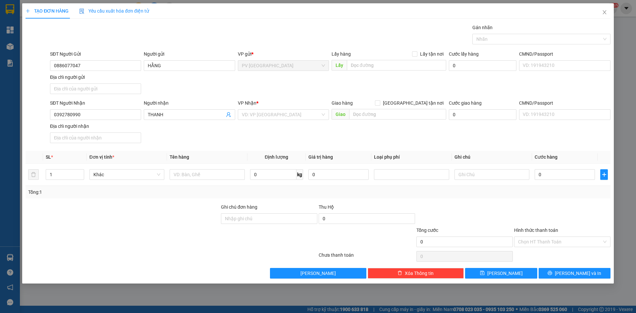
click at [186, 86] on div "SĐT Người Gửi 0886077047 Người gửi HẰNG VP gửi * PV Hòa Thành Lấy hàng Lấy tận …" at bounding box center [330, 73] width 563 height 46
click at [201, 175] on input "text" at bounding box center [207, 174] width 75 height 11
click at [207, 202] on div "Transit Pickup Surcharge Ids Transit Deliver Surcharge Ids Transit Deliver Surc…" at bounding box center [318, 151] width 585 height 255
click at [549, 178] on input "0" at bounding box center [565, 174] width 60 height 11
click at [558, 243] on input "Hình thức thanh toán" at bounding box center [560, 242] width 84 height 10
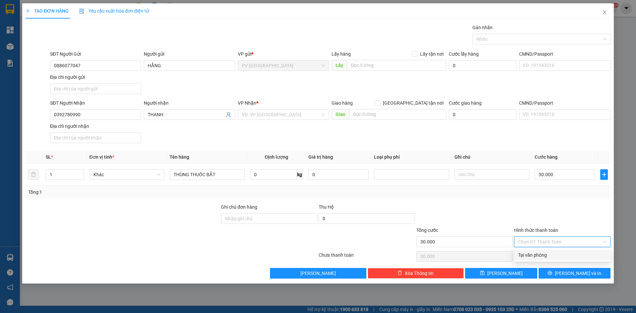
click at [553, 254] on div "Tại văn phòng" at bounding box center [562, 254] width 88 height 7
click at [562, 279] on div "TẠO ĐƠN HÀNG Yêu cầu xuất hóa đơn điện tử Transit Pickup Surcharge Ids Transit …" at bounding box center [318, 143] width 592 height 280
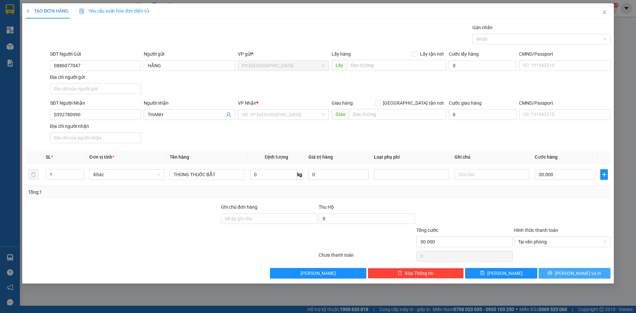
click at [552, 273] on icon "printer" at bounding box center [550, 273] width 5 height 5
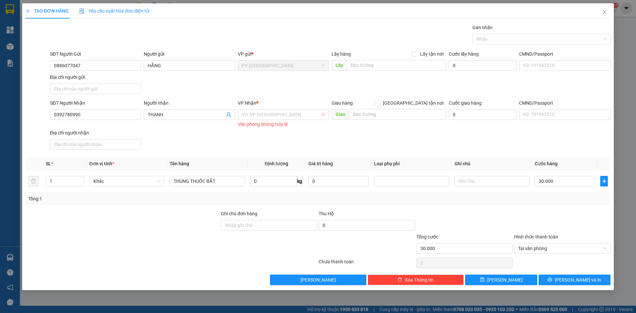
click at [309, 109] on div "VP Nhận *" at bounding box center [283, 104] width 91 height 10
click at [286, 116] on input "search" at bounding box center [281, 115] width 79 height 10
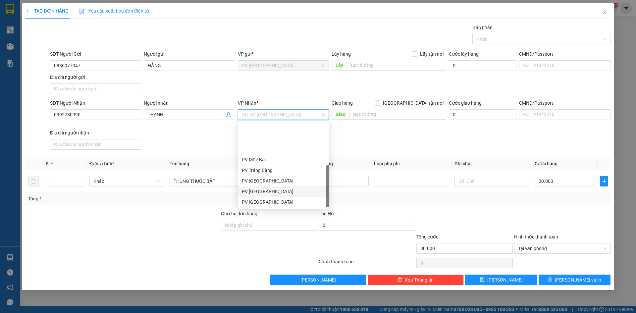
scroll to position [42, 0]
click at [273, 192] on div "PV Gò Dầu" at bounding box center [283, 191] width 83 height 7
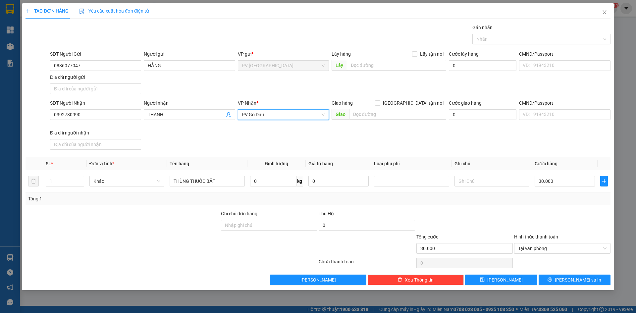
click at [171, 245] on div at bounding box center [122, 244] width 195 height 23
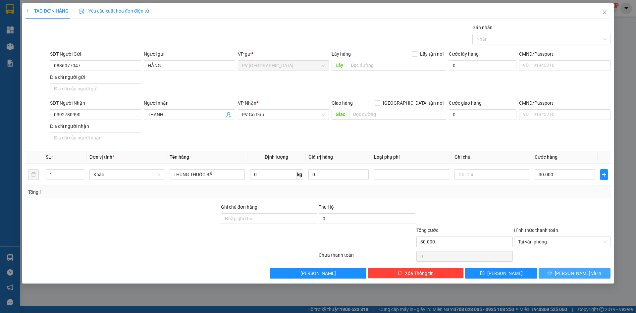
click at [552, 272] on icon "printer" at bounding box center [550, 273] width 4 height 4
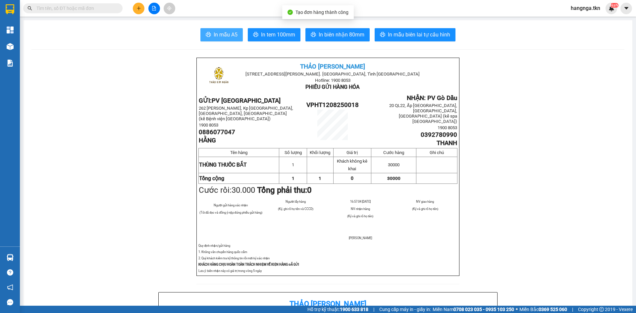
click at [206, 32] on icon "printer" at bounding box center [208, 34] width 5 height 5
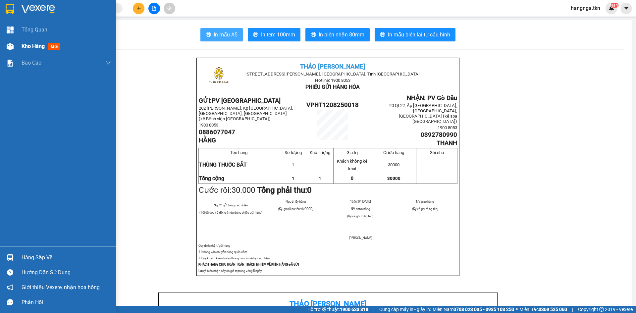
click at [15, 48] on div at bounding box center [10, 47] width 12 height 12
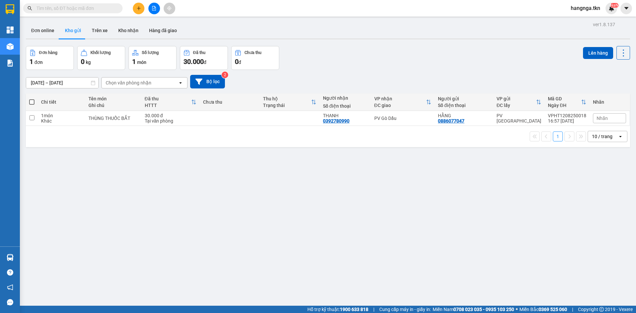
click at [142, 15] on div "Kết quả tìm kiếm ( 0 ) Bộ lọc No Data hangnga.tkn NaN" at bounding box center [318, 8] width 636 height 17
click at [136, 9] on icon "plus" at bounding box center [138, 8] width 5 height 5
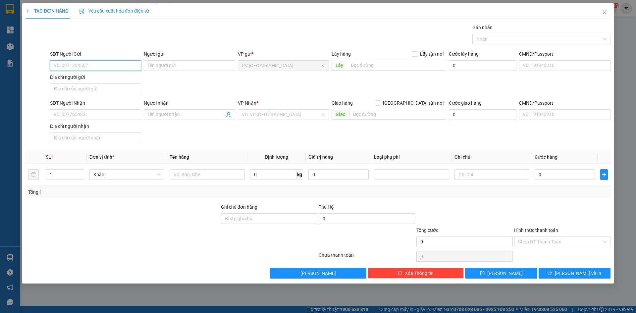
click at [79, 67] on input "SĐT Người Gửi" at bounding box center [95, 65] width 91 height 11
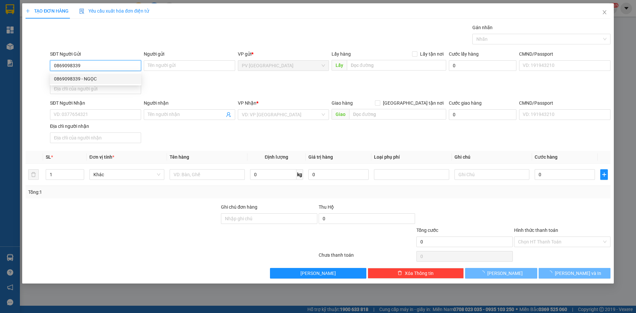
click at [96, 78] on div "0869098339 - NGỌC" at bounding box center [95, 78] width 83 height 7
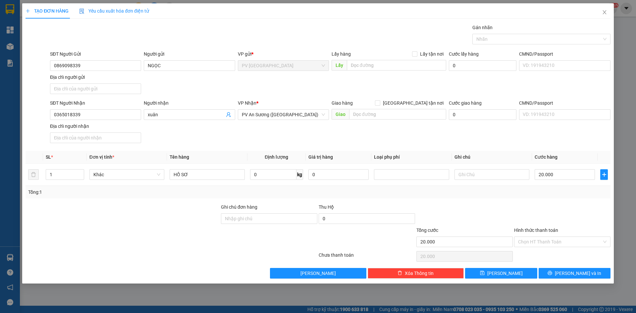
click at [171, 138] on div "SĐT Người Nhận 0365018339 Người nhận xuân VP Nhận * PV An Sương ([GEOGRAPHIC_DA…" at bounding box center [330, 122] width 563 height 46
click at [180, 200] on div "Transit Pickup Surcharge Ids Transit Deliver Surcharge Ids Transit Deliver Surc…" at bounding box center [318, 151] width 585 height 255
click at [533, 243] on input "Hình thức thanh toán" at bounding box center [560, 242] width 84 height 10
click at [532, 255] on div "Tại văn phòng" at bounding box center [562, 254] width 88 height 7
click at [556, 271] on button "[PERSON_NAME] và In" at bounding box center [575, 273] width 72 height 11
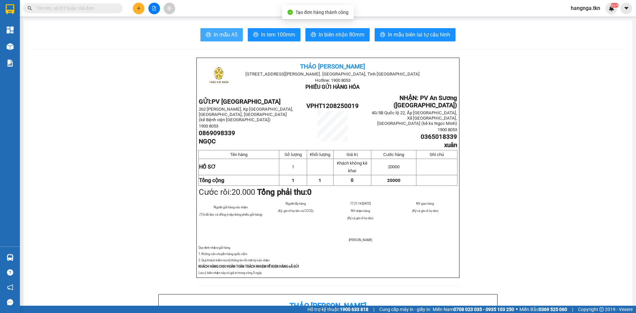
click at [218, 31] on span "In mẫu A5" at bounding box center [226, 34] width 24 height 8
